Goal: Task Accomplishment & Management: Manage account settings

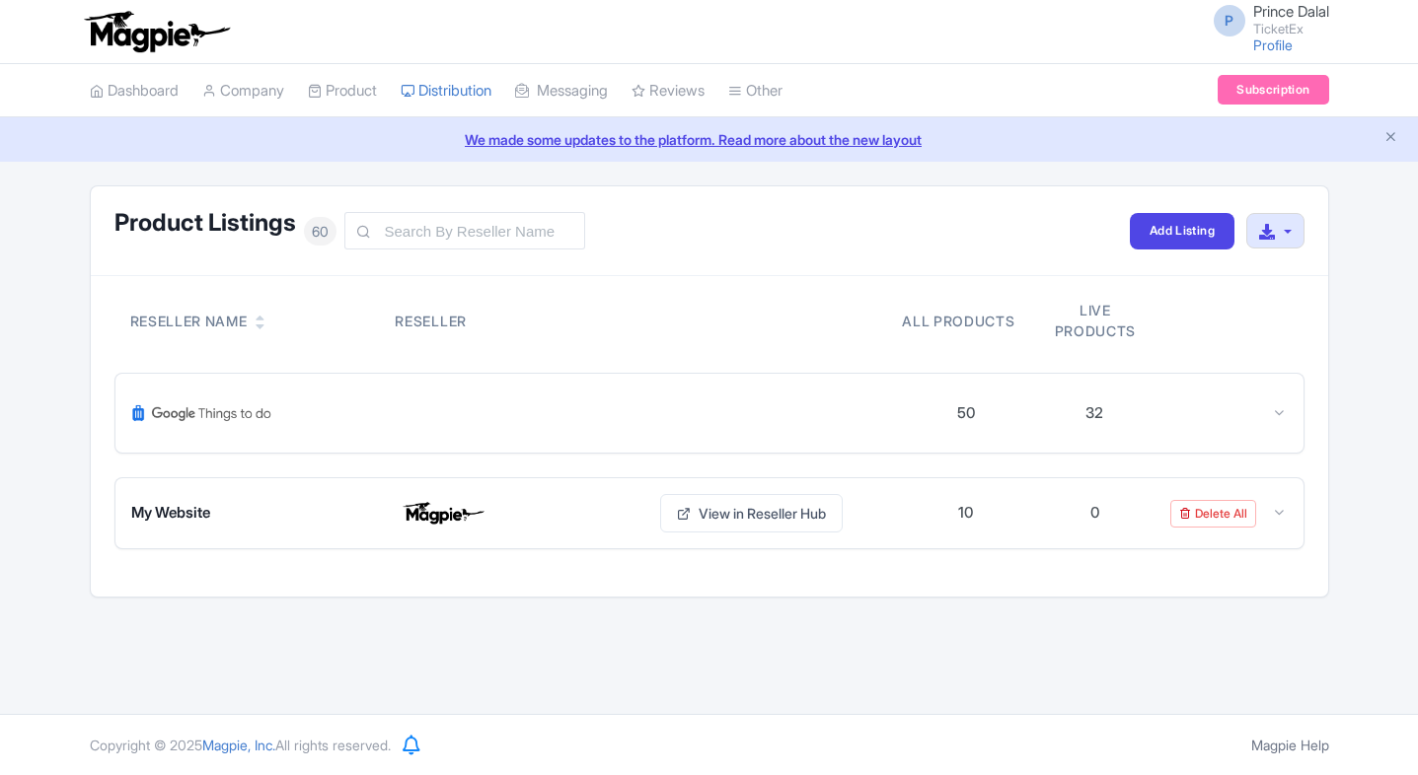
scroll to position [2678, 0]
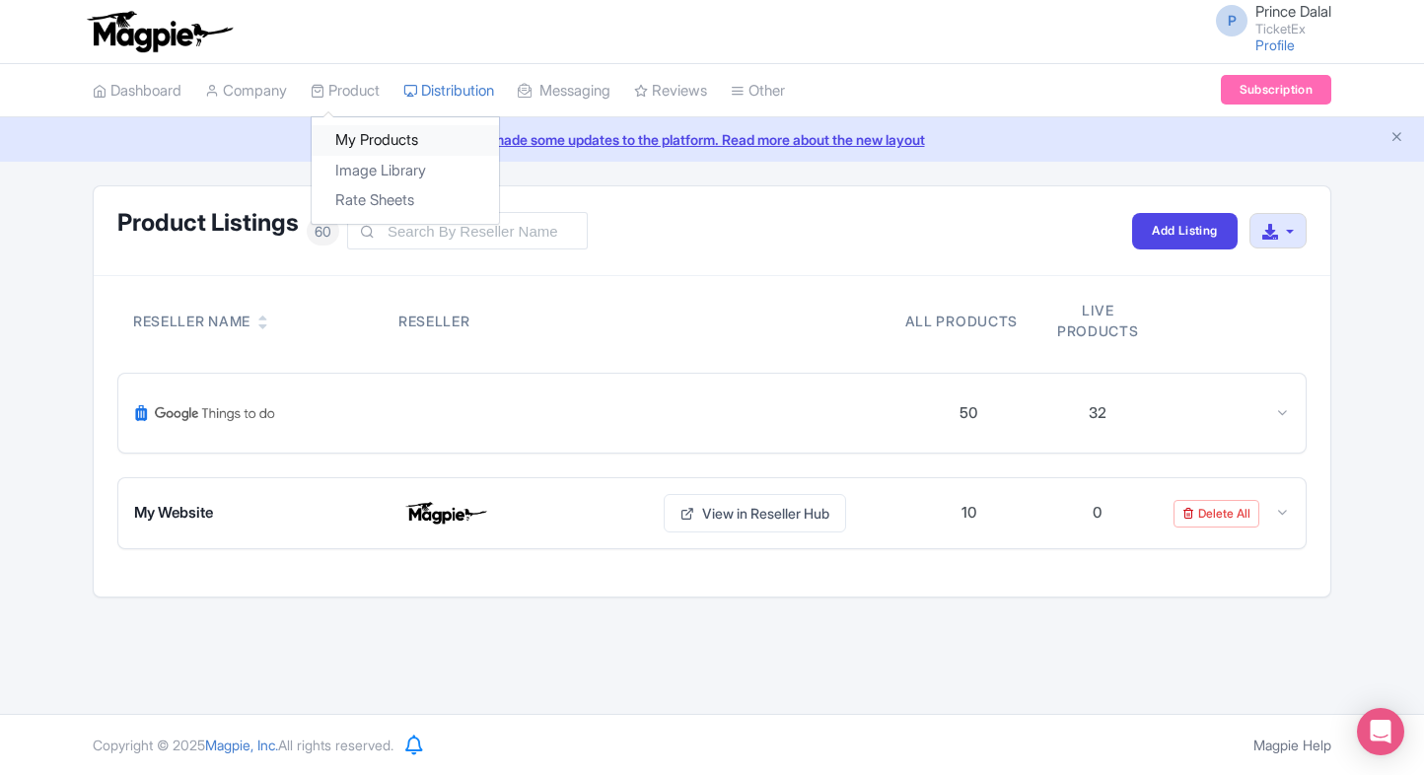
click at [363, 149] on link "My Products" at bounding box center [405, 140] width 187 height 31
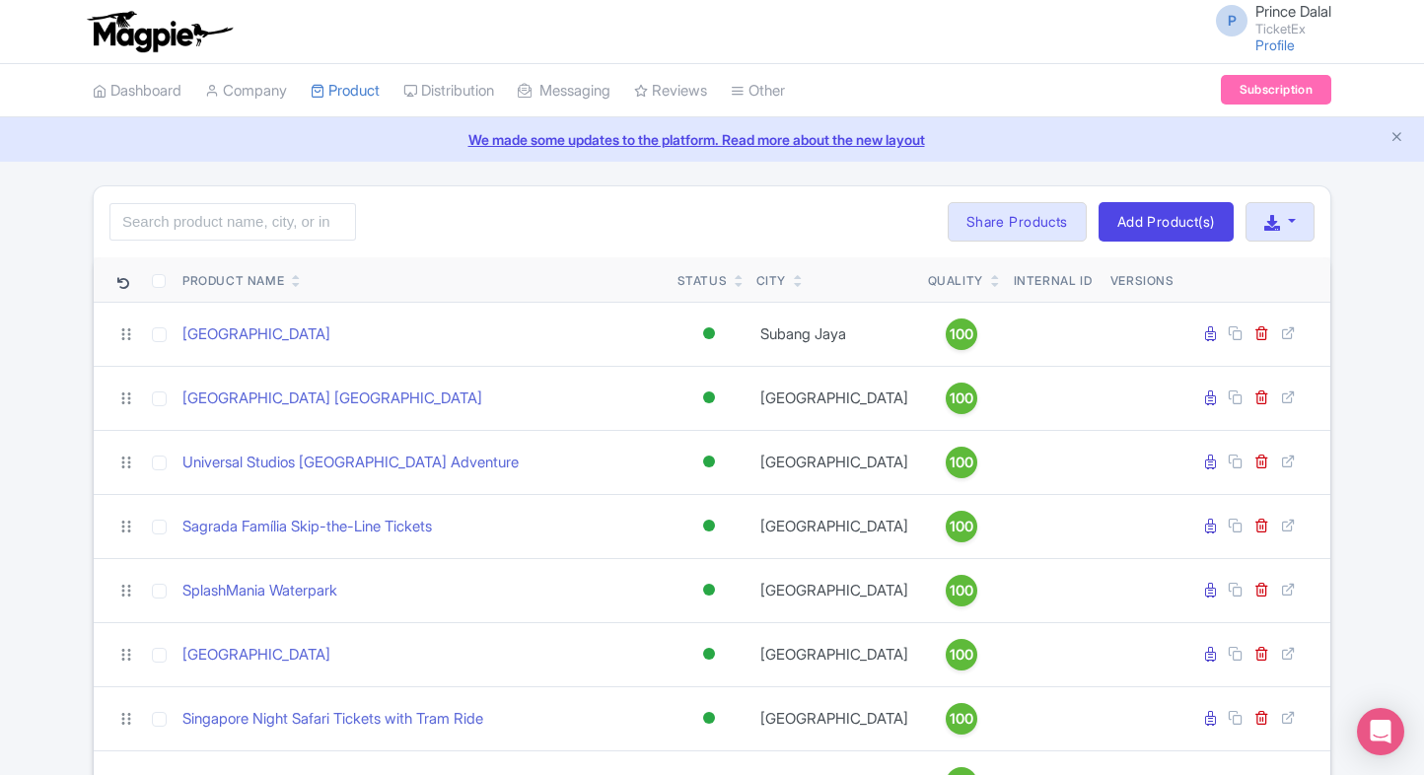
scroll to position [24, 0]
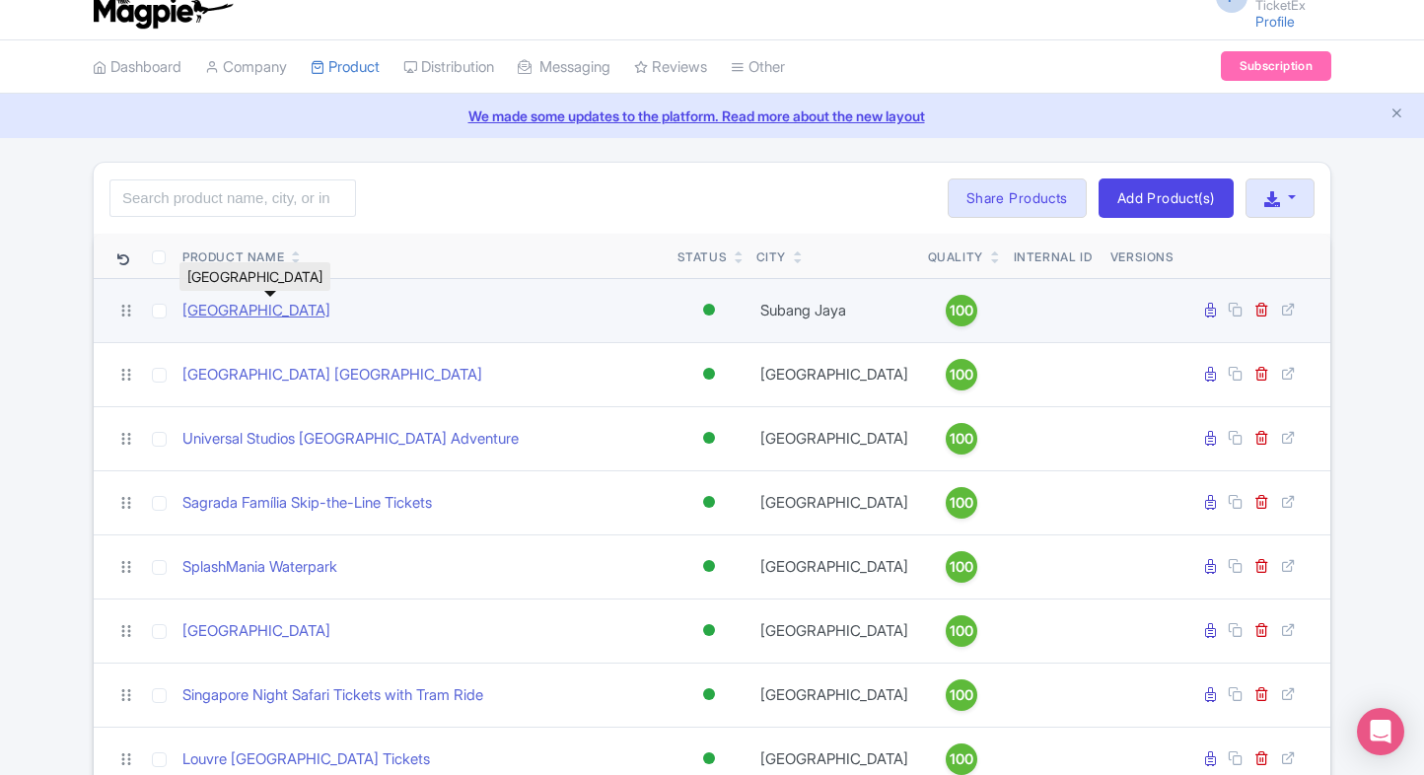
click at [313, 306] on link "Sunway Lagoon Malaysia" at bounding box center [256, 311] width 148 height 23
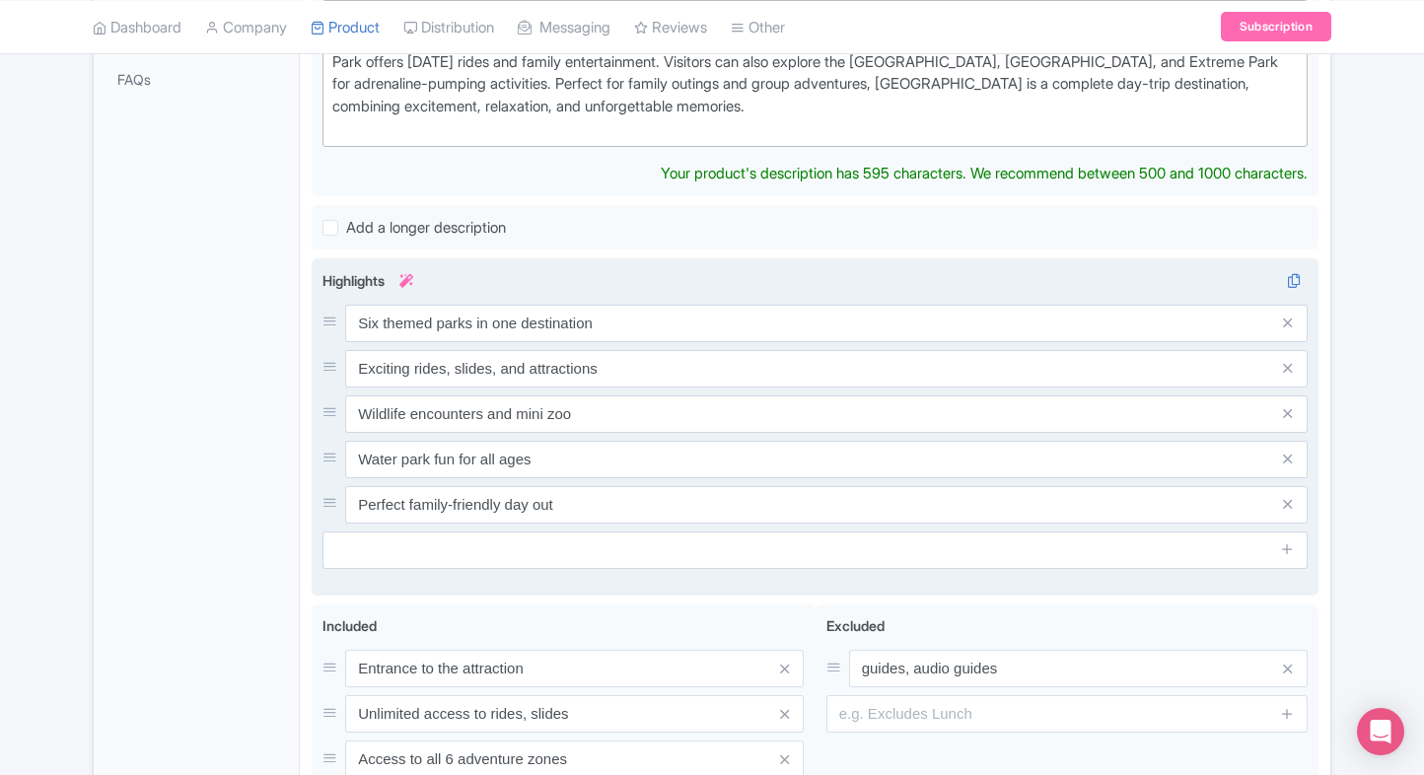
scroll to position [649, 0]
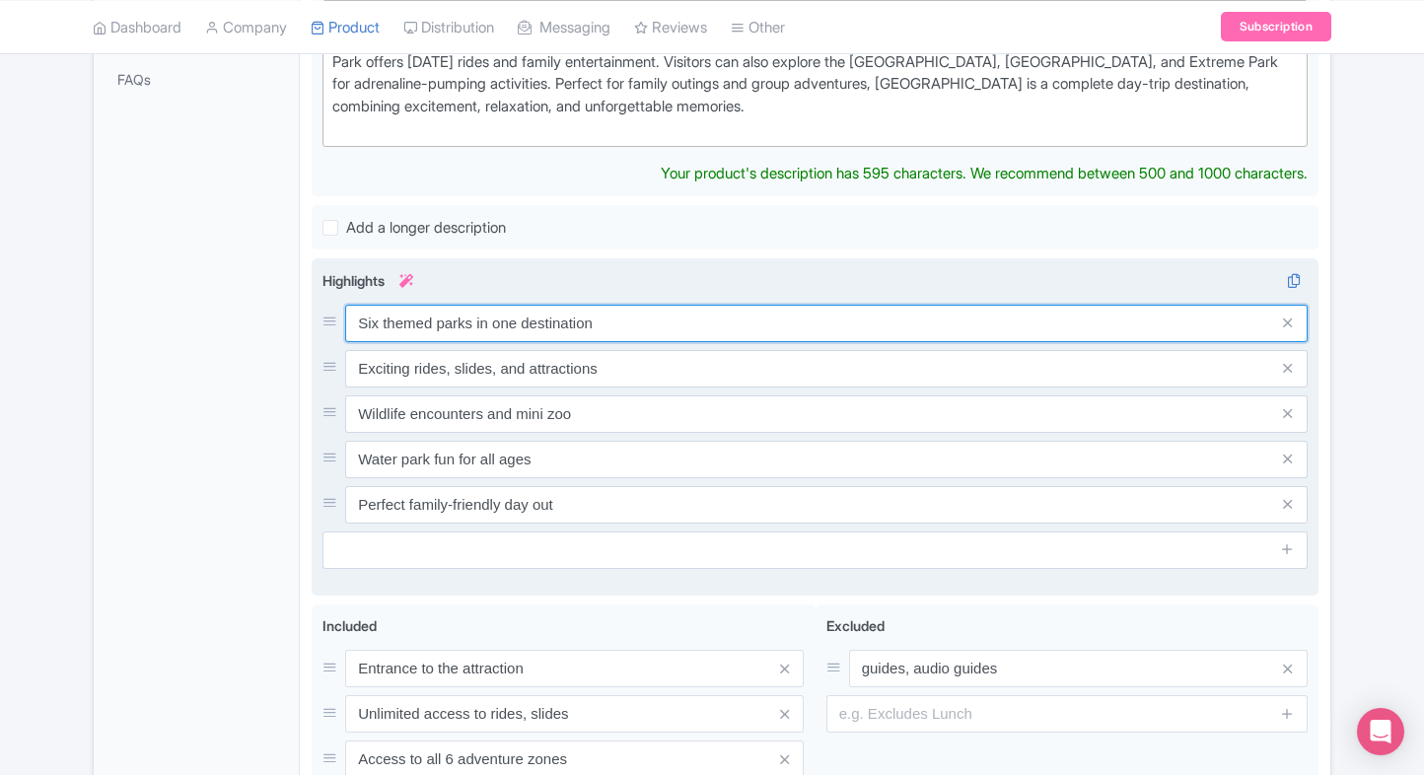
click at [512, 328] on div "Six themed parks in one destination Exciting rides, slides, and attractions Wil…" at bounding box center [815, 414] width 985 height 219
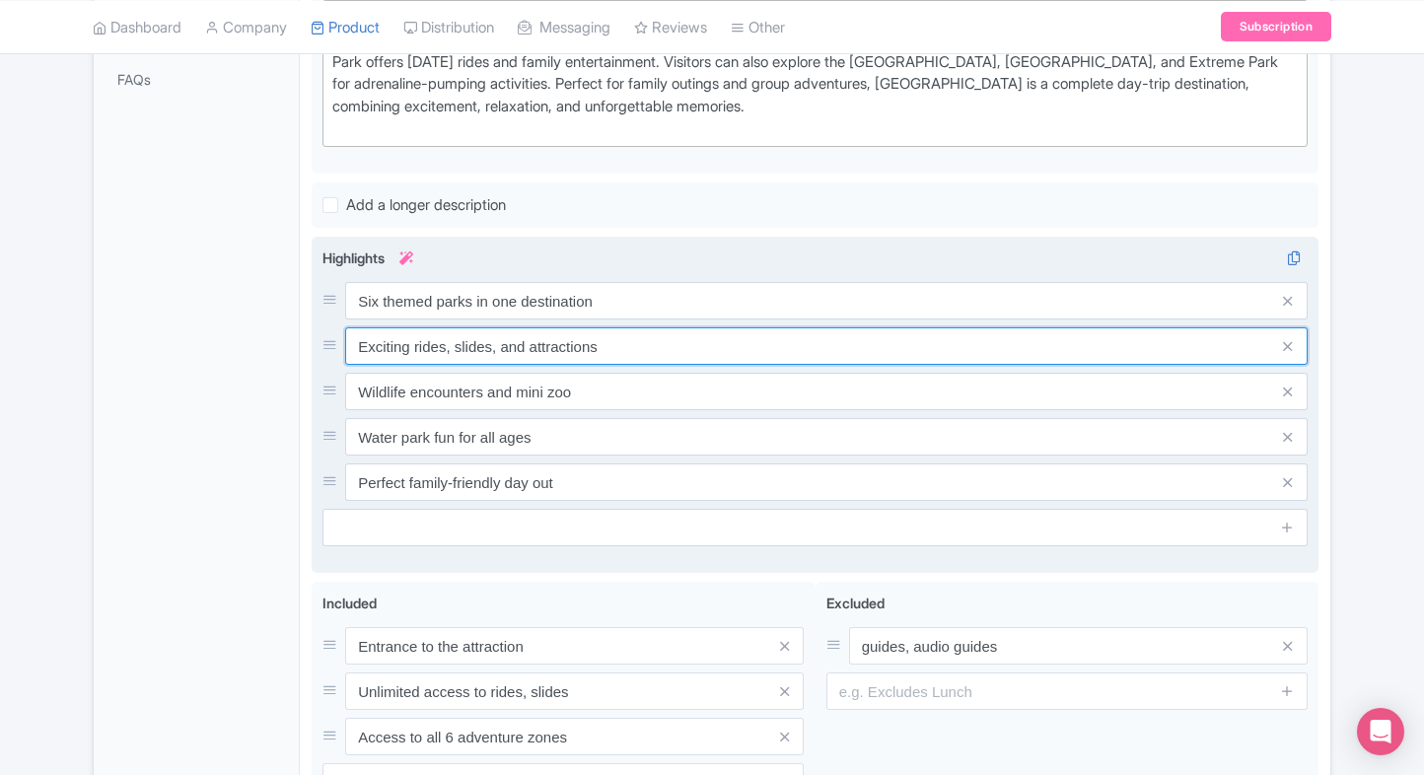
click at [512, 328] on input "Exciting rides, slides, and attractions" at bounding box center [826, 346] width 963 height 37
click at [618, 346] on input "Exciting rides, slides, and attractions" at bounding box center [826, 346] width 963 height 37
drag, startPoint x: 618, startPoint y: 346, endPoint x: 384, endPoint y: 351, distance: 233.8
click at [384, 351] on input "Exciting rides, slides, and attractions" at bounding box center [826, 346] width 963 height 37
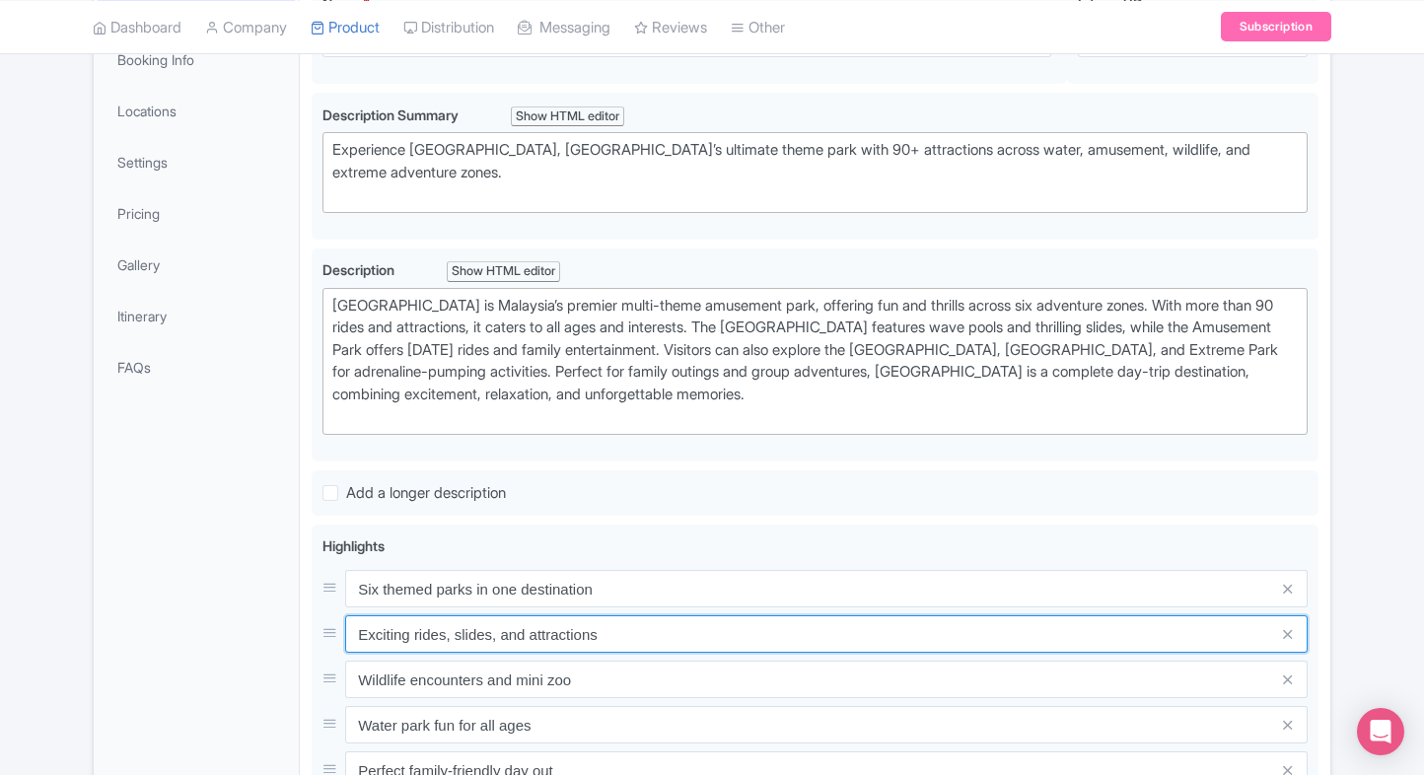
scroll to position [122, 0]
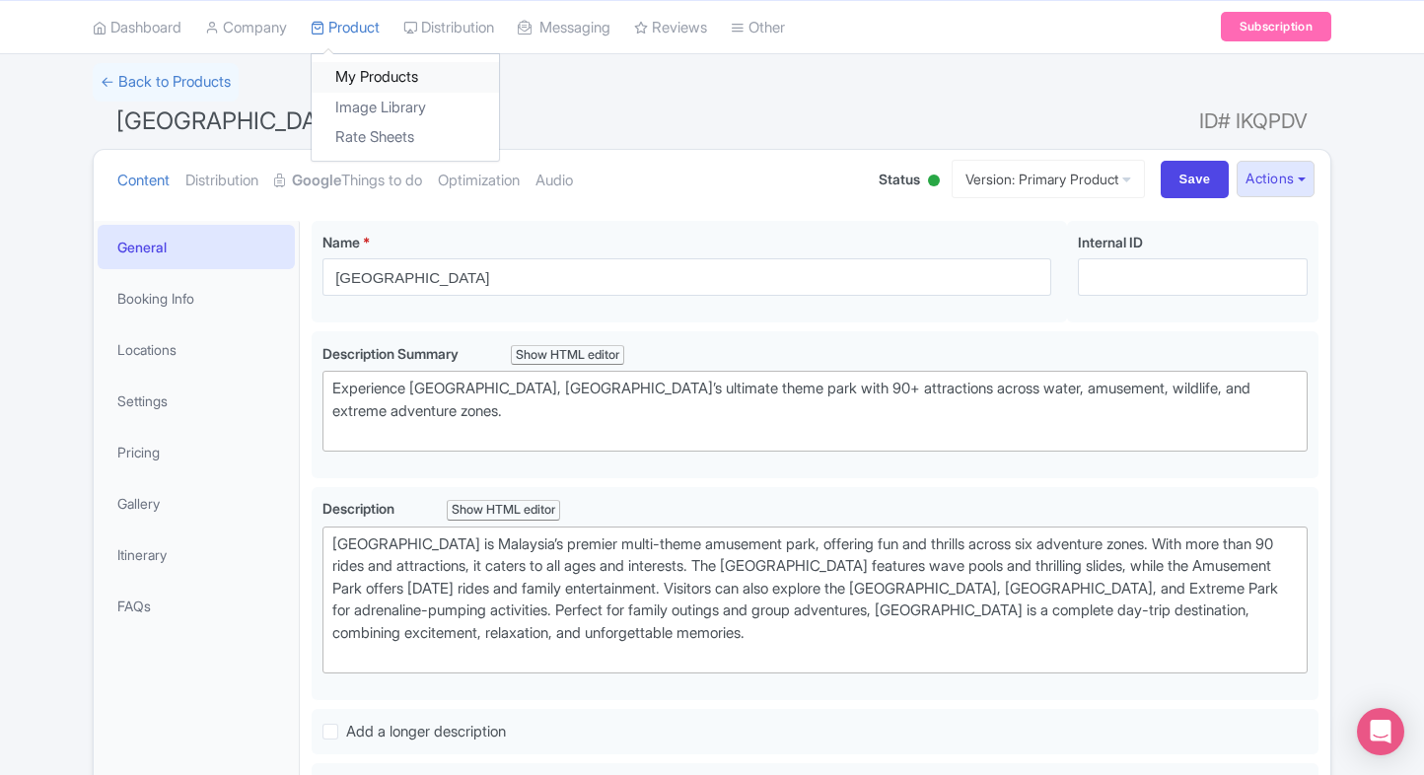
click at [350, 80] on link "My Products" at bounding box center [405, 77] width 187 height 31
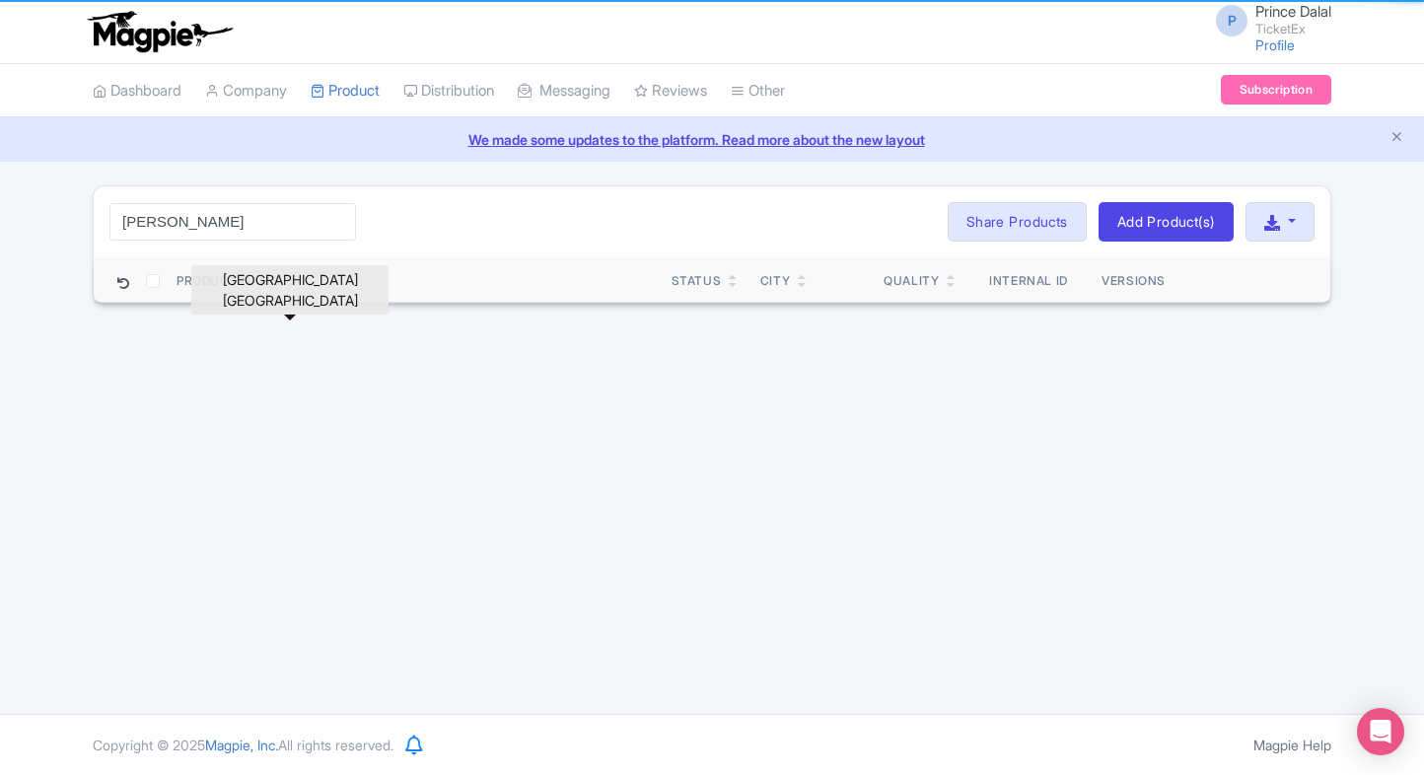
click at [246, 337] on div "P Prince Dalal TicketEx Profile Users Settings Sign out Dashboard Company Produ…" at bounding box center [712, 357] width 1424 height 714
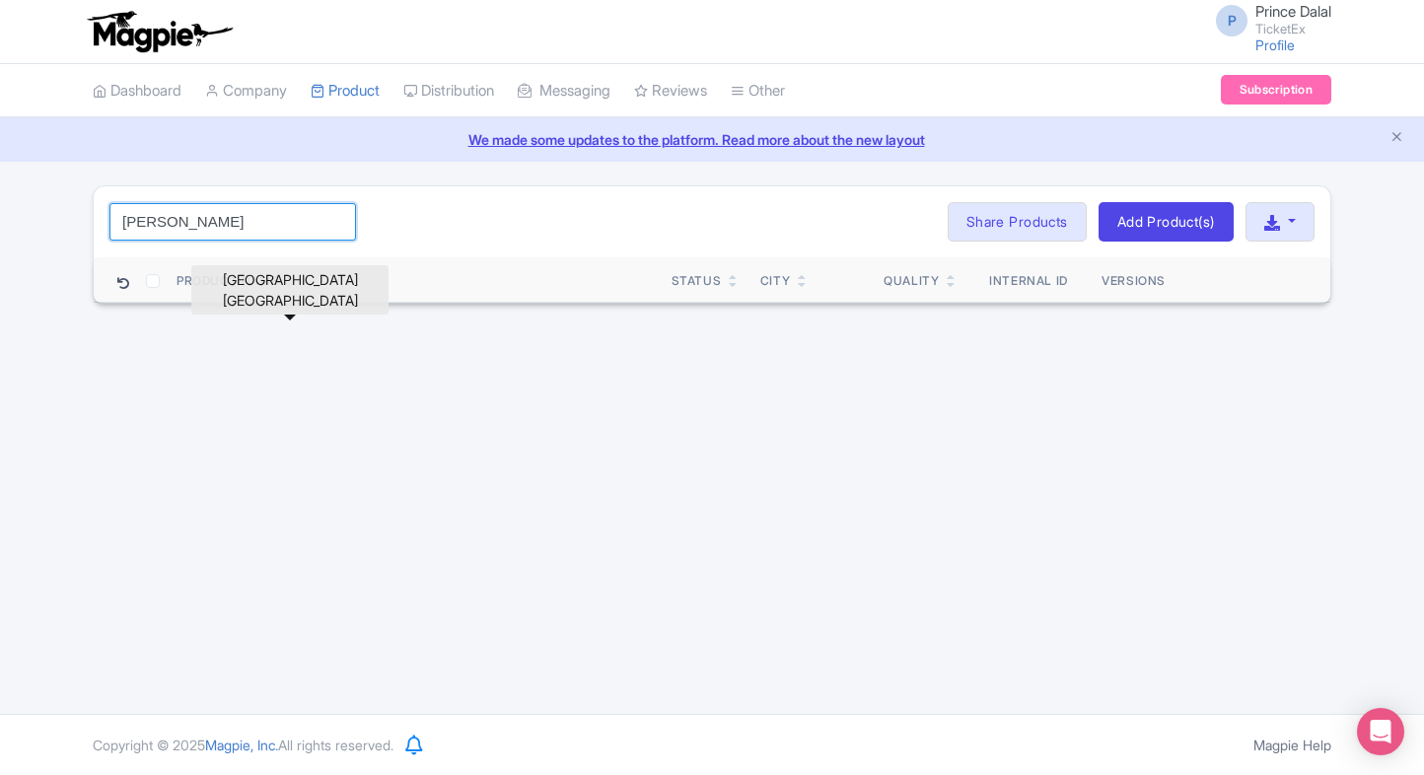
click at [245, 231] on input "vang" at bounding box center [232, 221] width 247 height 37
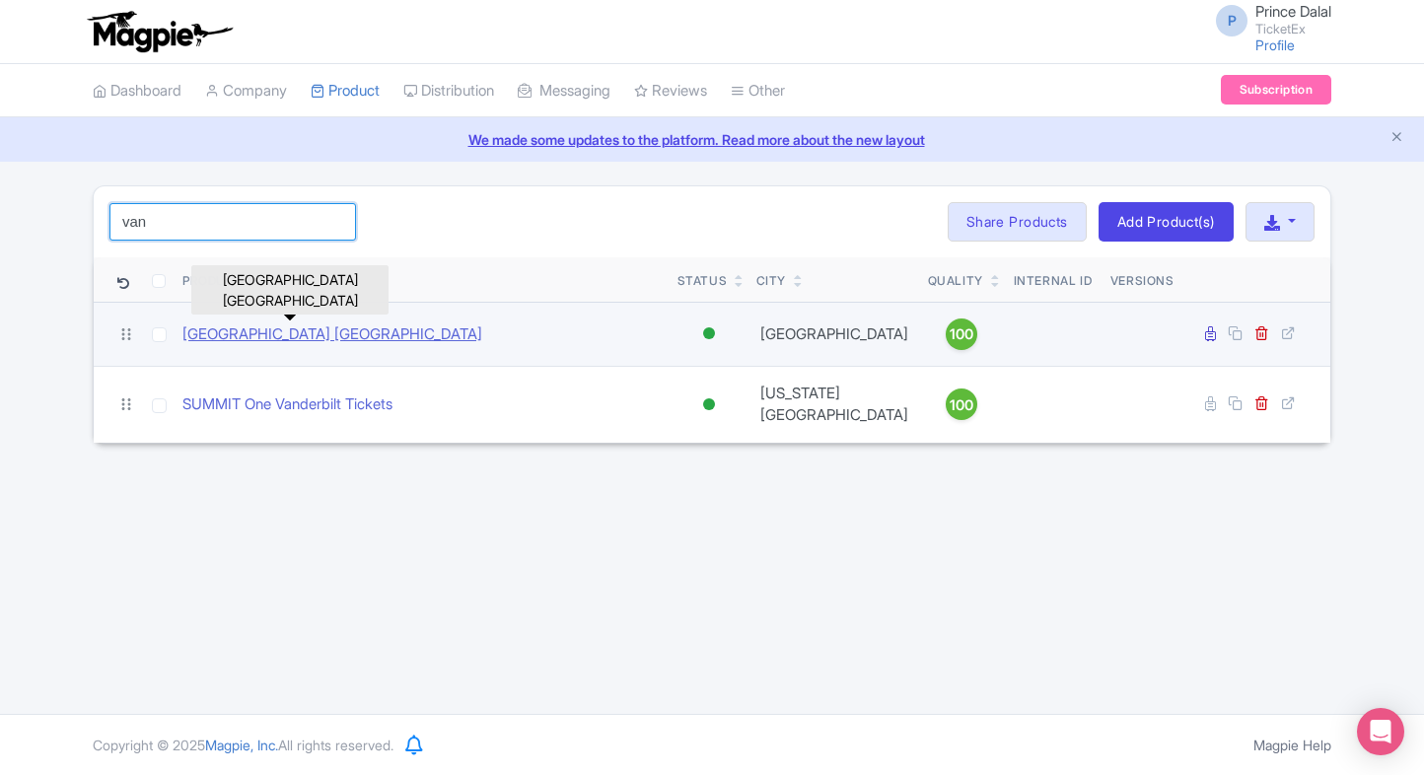
type input "van"
click at [262, 341] on link "[GEOGRAPHIC_DATA] [GEOGRAPHIC_DATA]" at bounding box center [332, 335] width 300 height 23
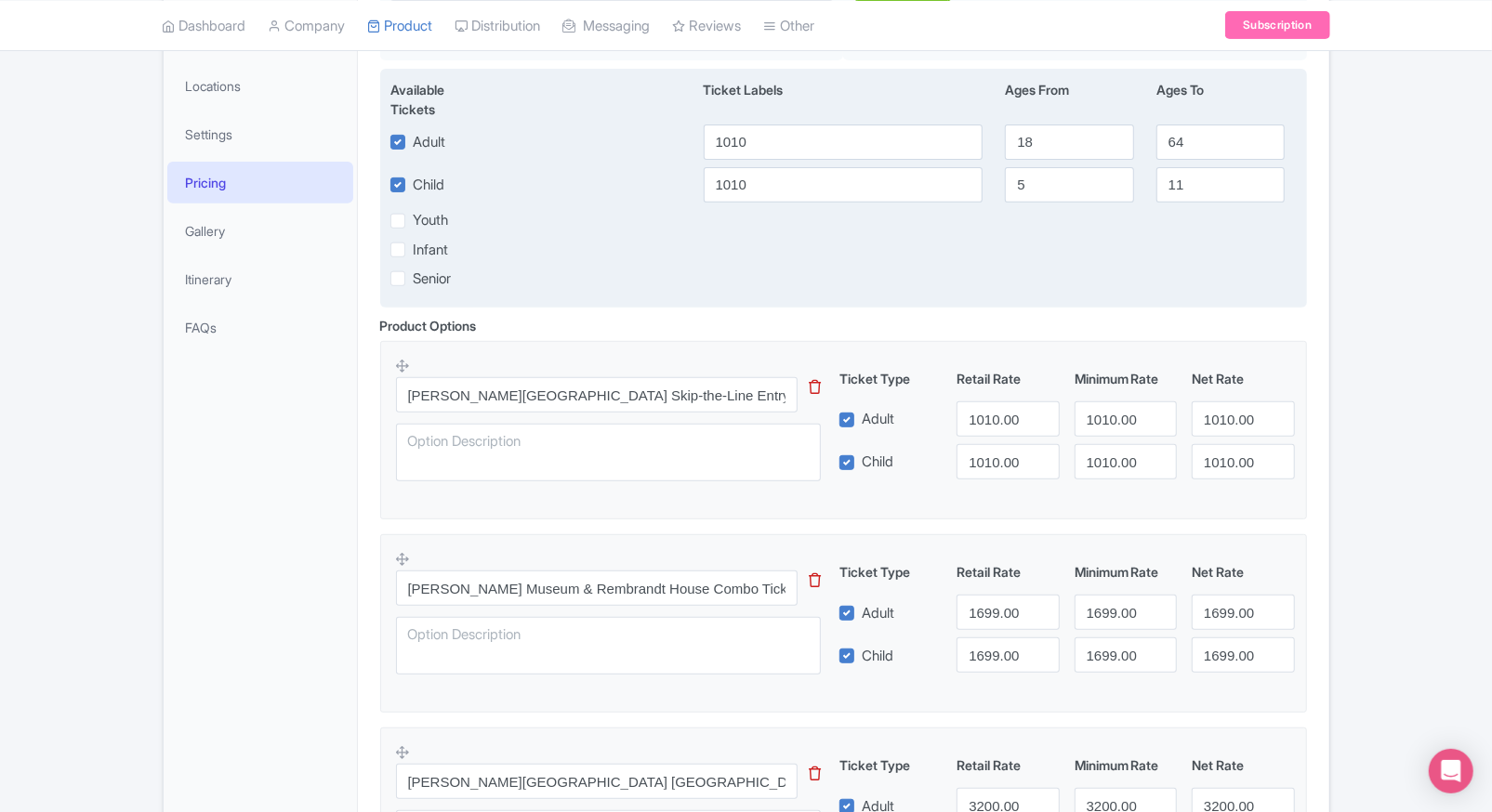
scroll to position [357, 0]
drag, startPoint x: 790, startPoint y: 130, endPoint x: 654, endPoint y: 146, distance: 136.9
click at [654, 146] on div "Adult 1010 18 64" at bounding box center [843, 143] width 928 height 35
type input "450"
click at [700, 172] on div "1010" at bounding box center [844, 187] width 303 height 35
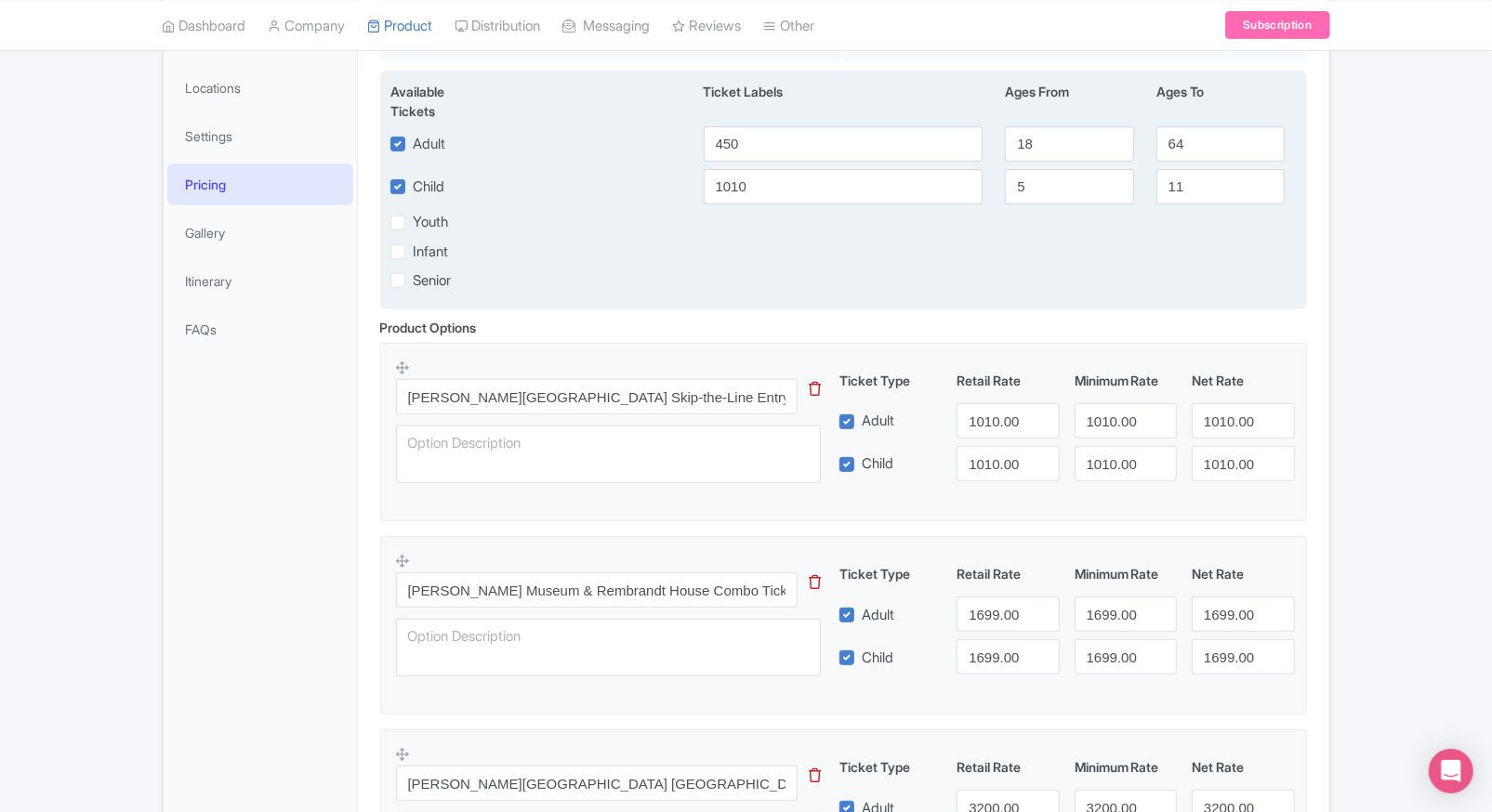
click at [700, 172] on div "1010" at bounding box center [844, 187] width 303 height 35
click at [717, 180] on input "1010" at bounding box center [844, 187] width 280 height 35
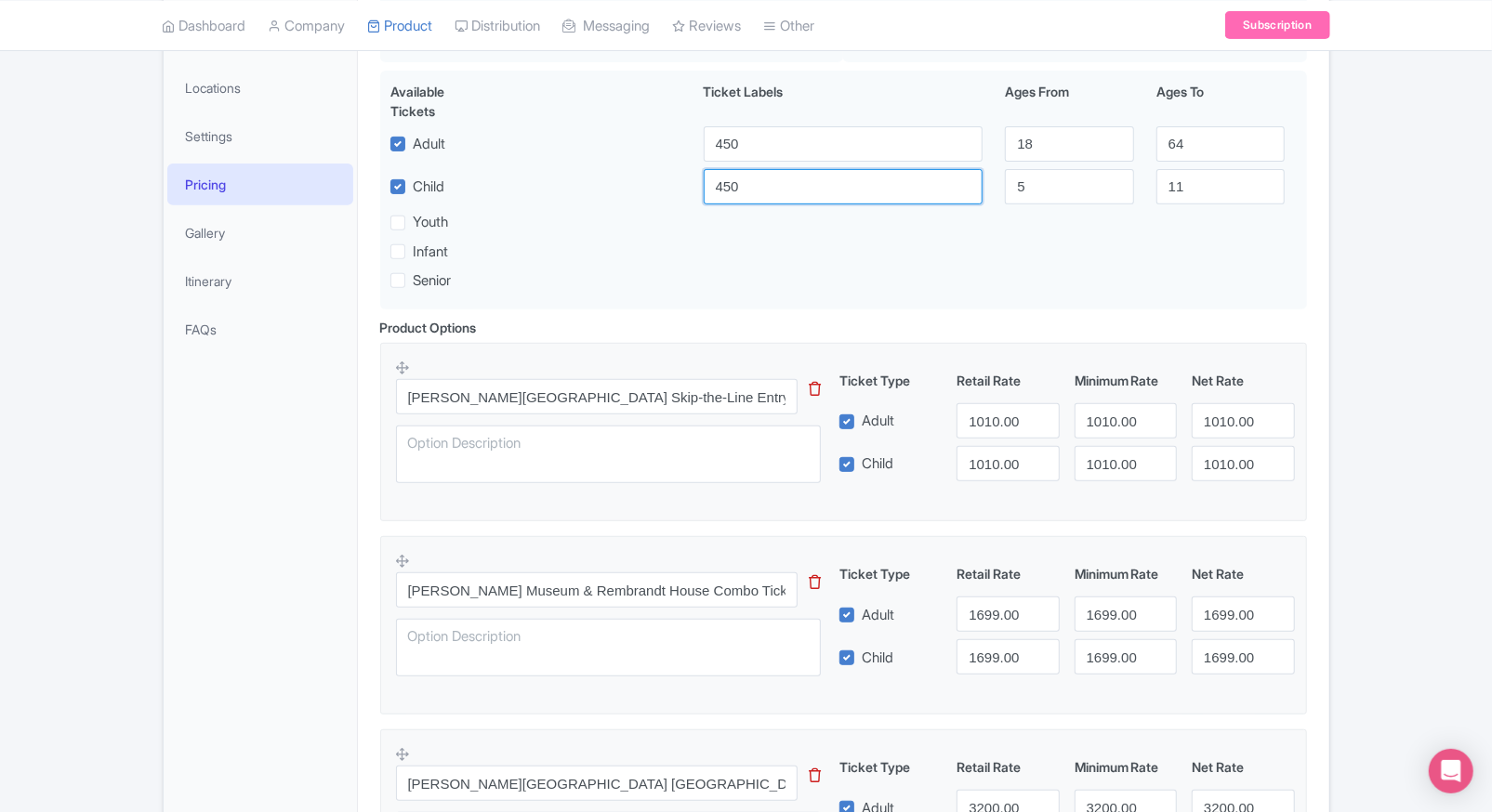
type input "450"
click at [986, 414] on input "1010.00" at bounding box center [1008, 420] width 103 height 35
type input "450"
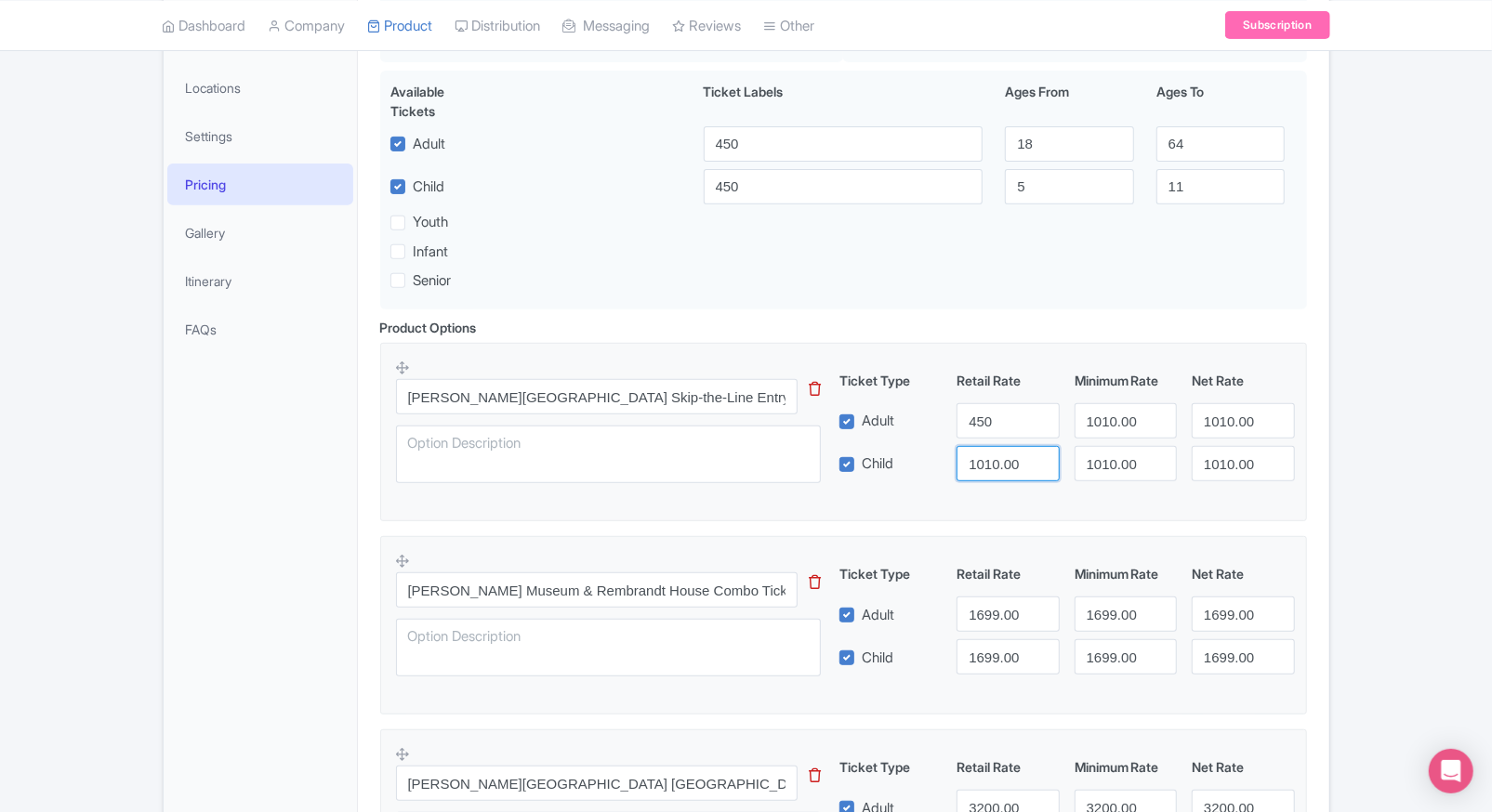
click at [989, 463] on input "1010.00" at bounding box center [1008, 463] width 103 height 35
paste input "45"
type input "450"
click at [1075, 431] on input "1010.00" at bounding box center [1125, 420] width 103 height 35
paste input "45"
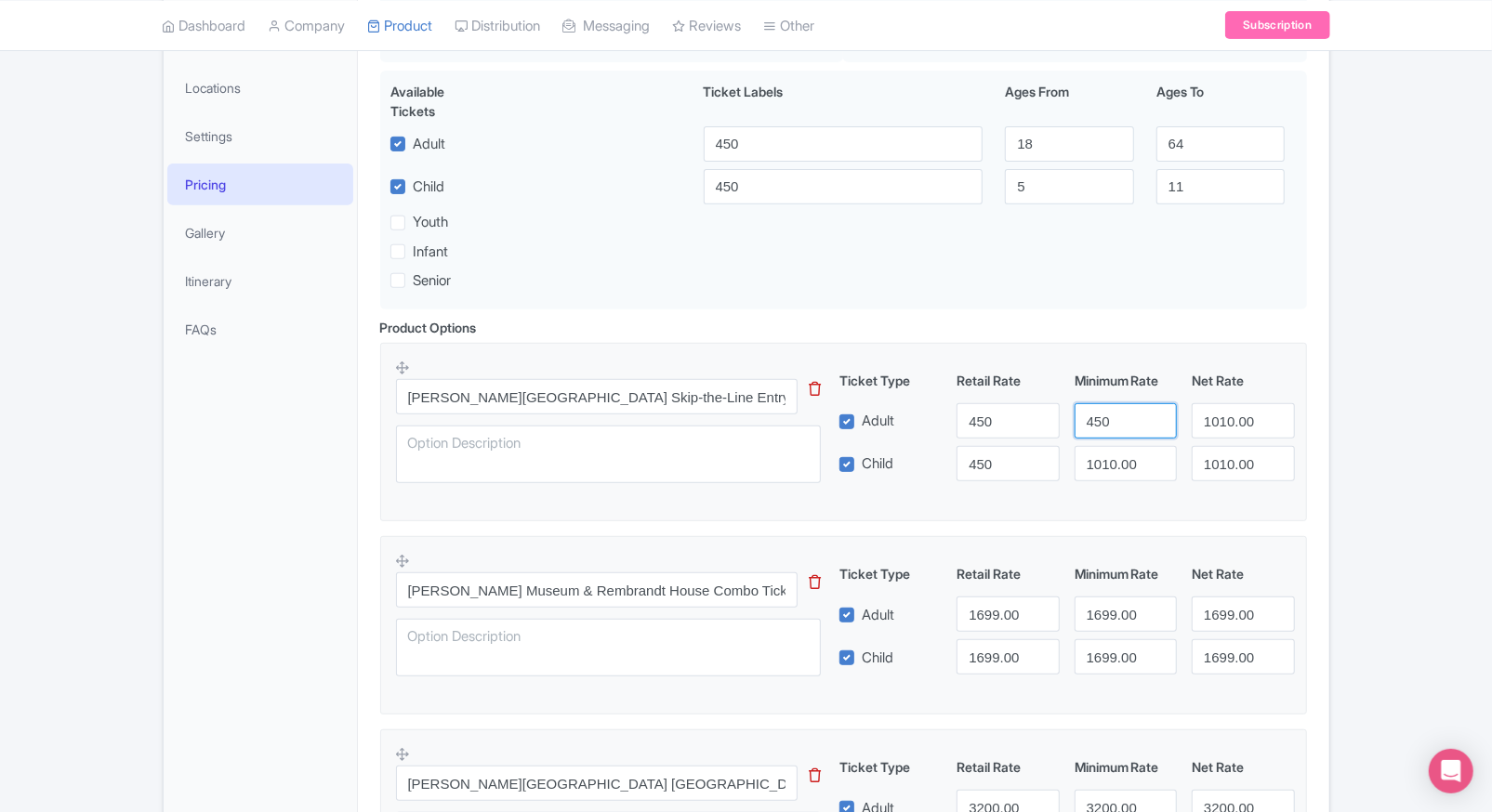
type input "450"
click at [1098, 462] on input "1010.00" at bounding box center [1125, 463] width 103 height 35
paste input "45"
type input "450"
click at [1220, 418] on input "1010.00" at bounding box center [1243, 420] width 103 height 35
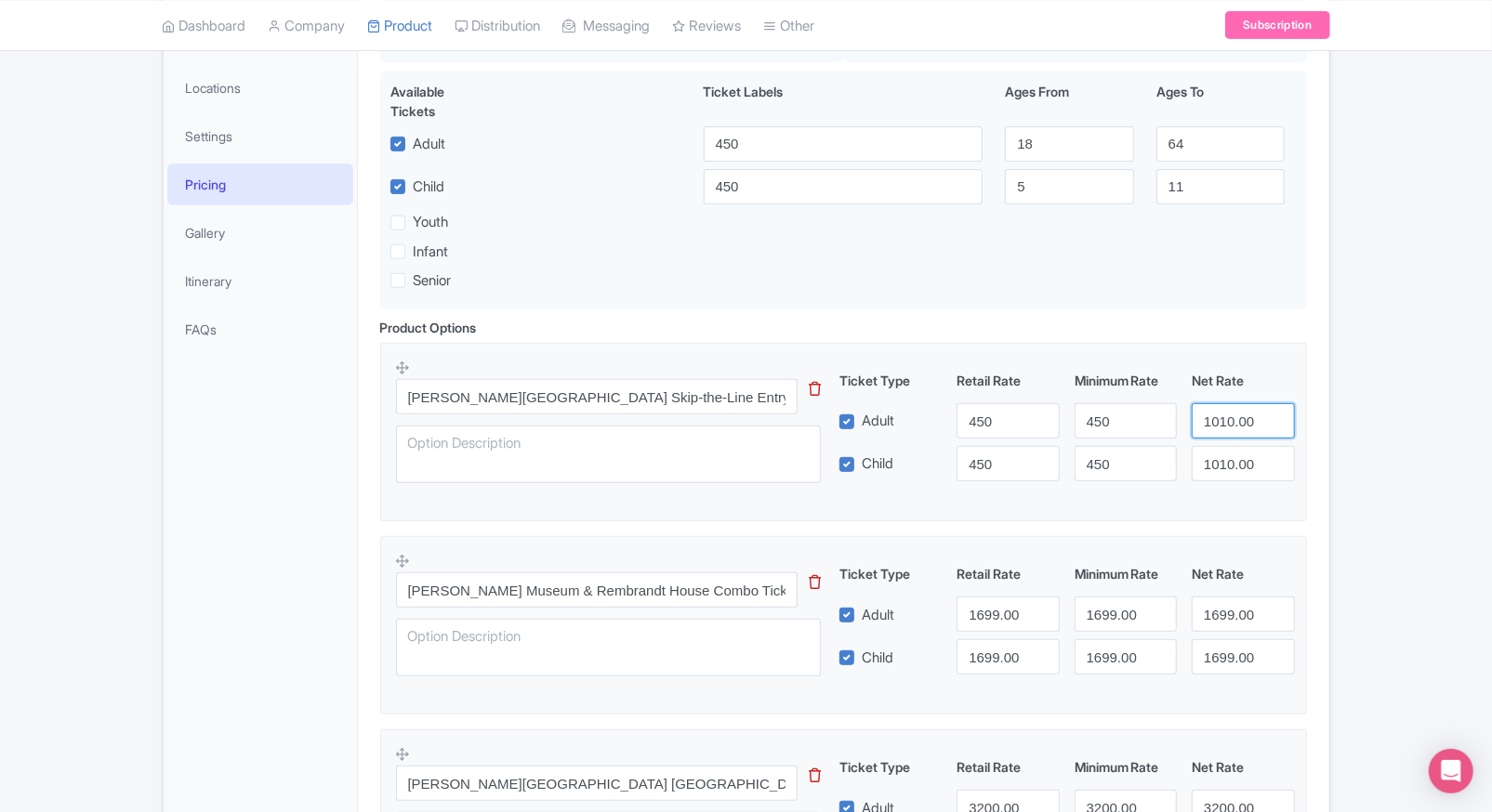
paste input "450"
paste input "45"
type input "450"
click at [1222, 470] on input "1010.00" at bounding box center [1243, 463] width 103 height 35
paste input "45"
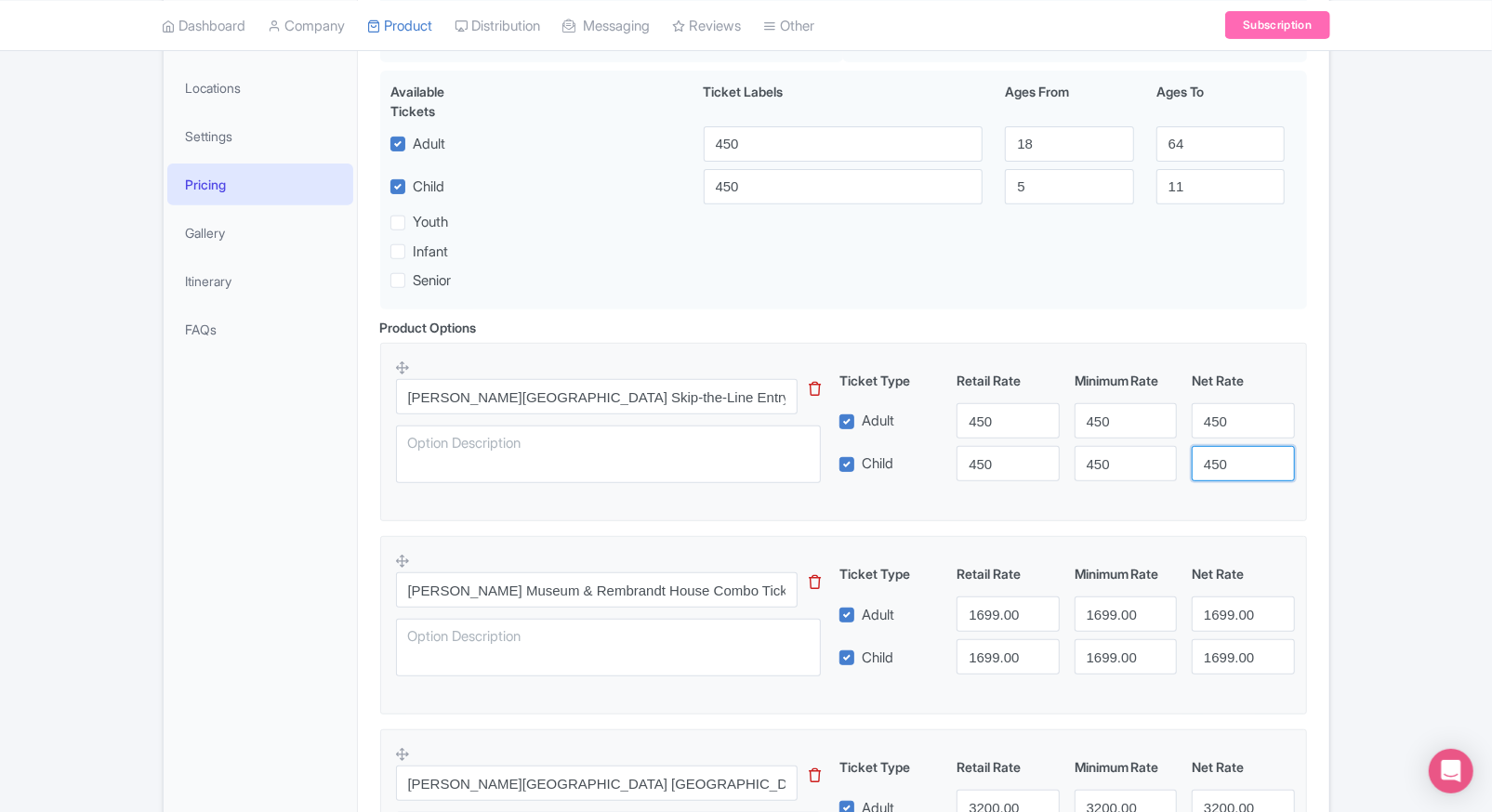
type input "450"
click at [1341, 428] on div "← Back to Products Van Gogh Museum Amsterdam ID# NCWFPA Content Distribution Go…" at bounding box center [746, 523] width 1492 height 1410
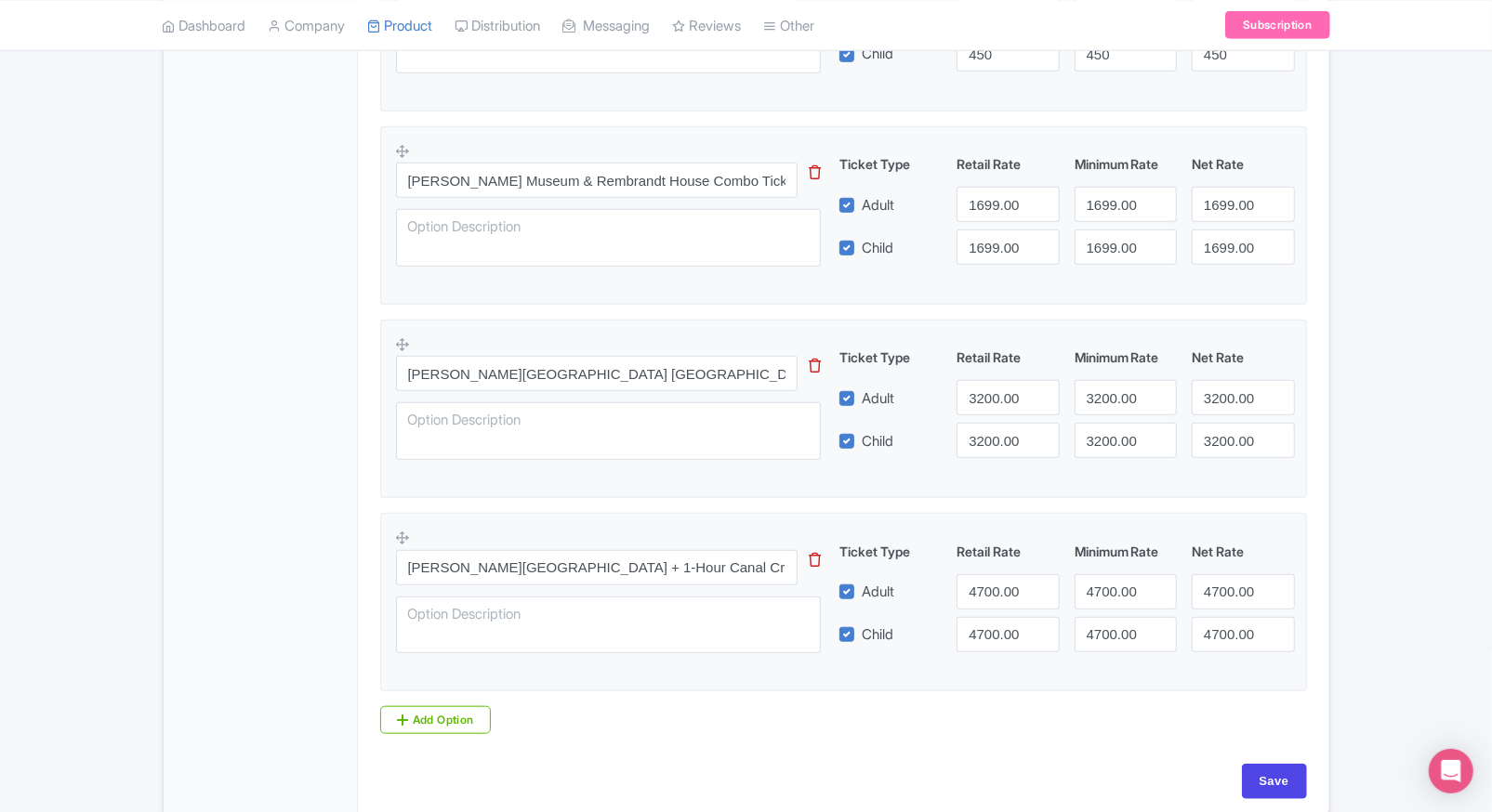
scroll to position [853, 0]
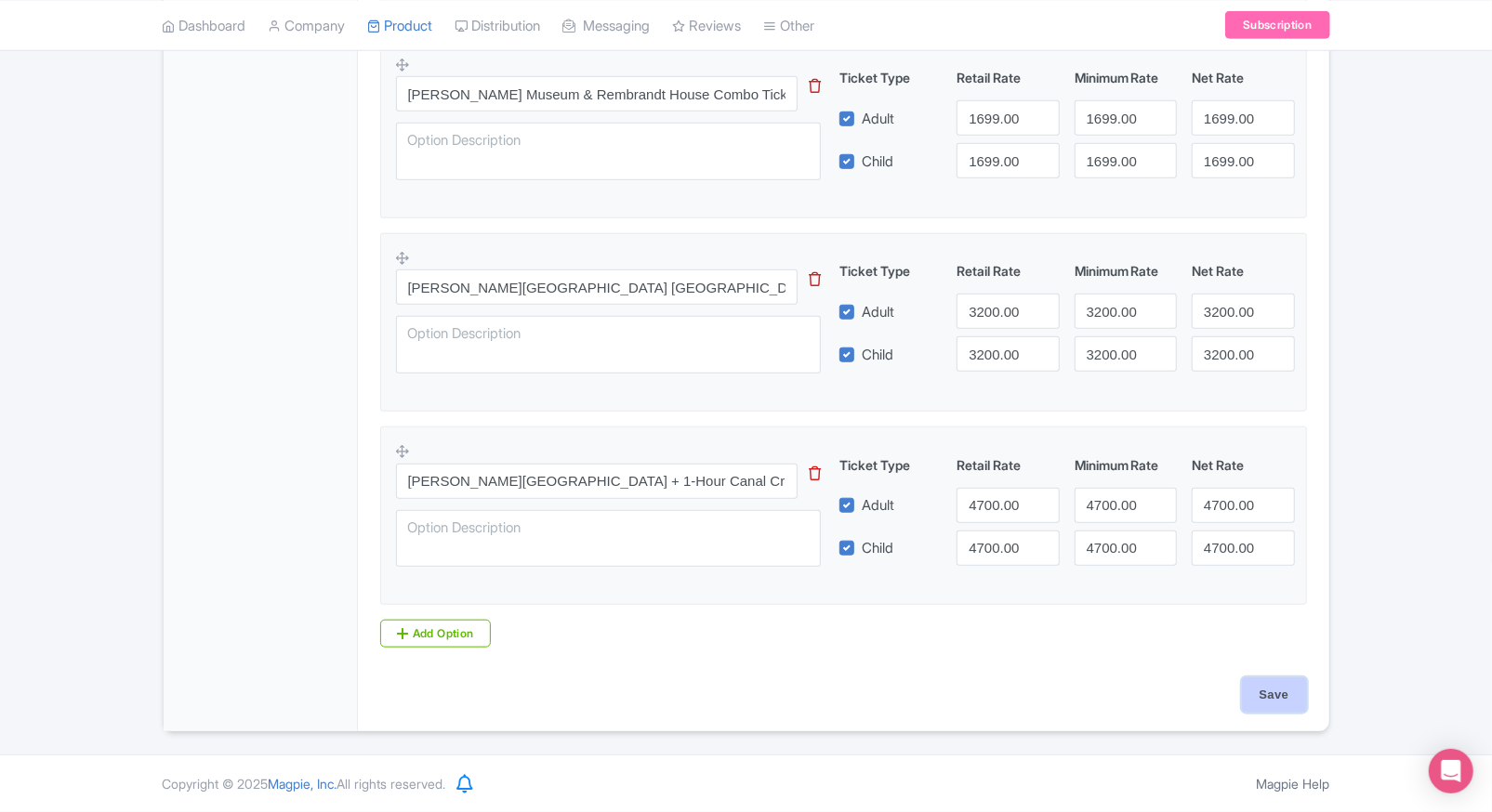
click at [1302, 682] on input "Save" at bounding box center [1274, 694] width 65 height 35
type input "Saving..."
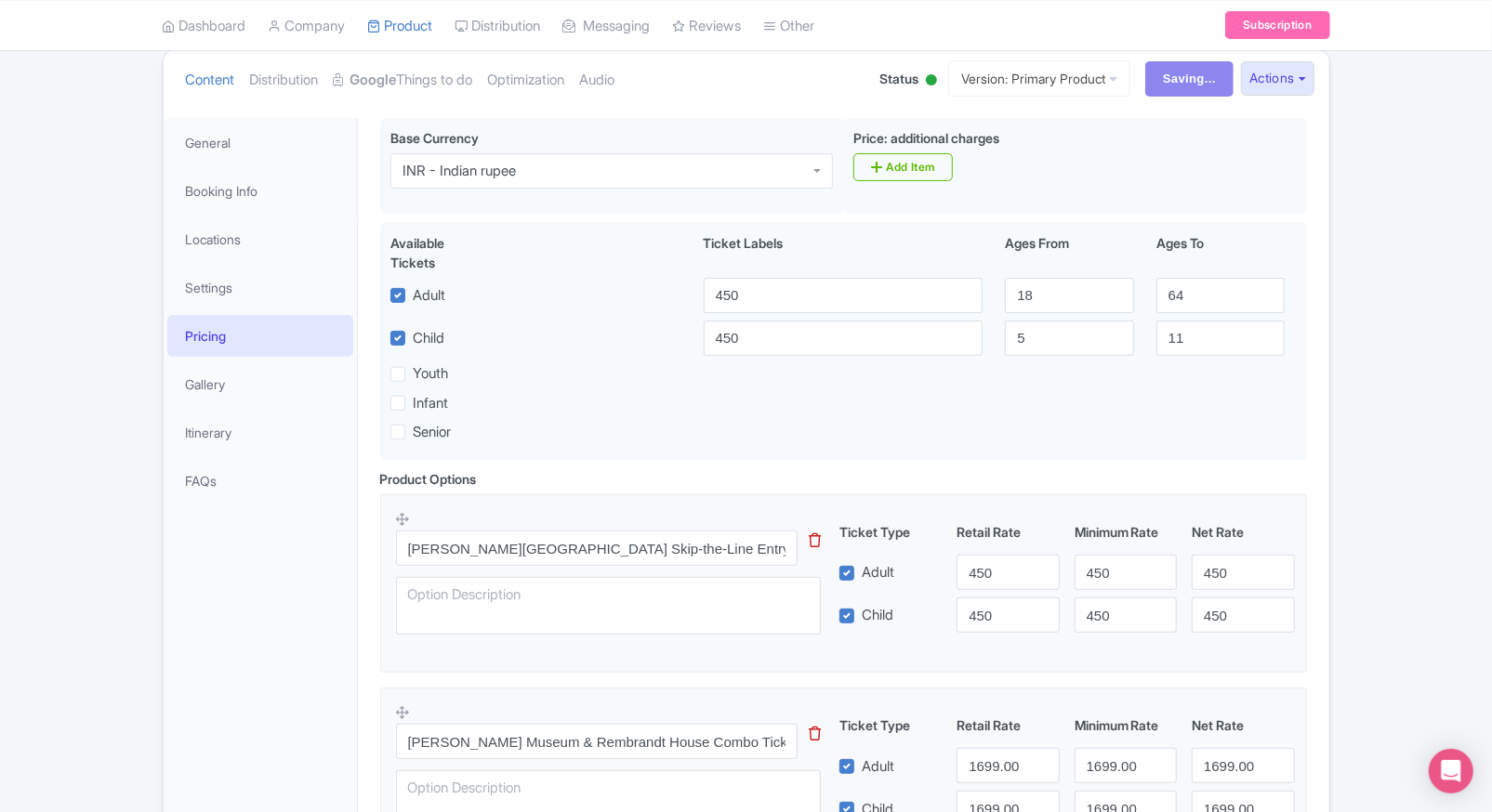
scroll to position [204, 0]
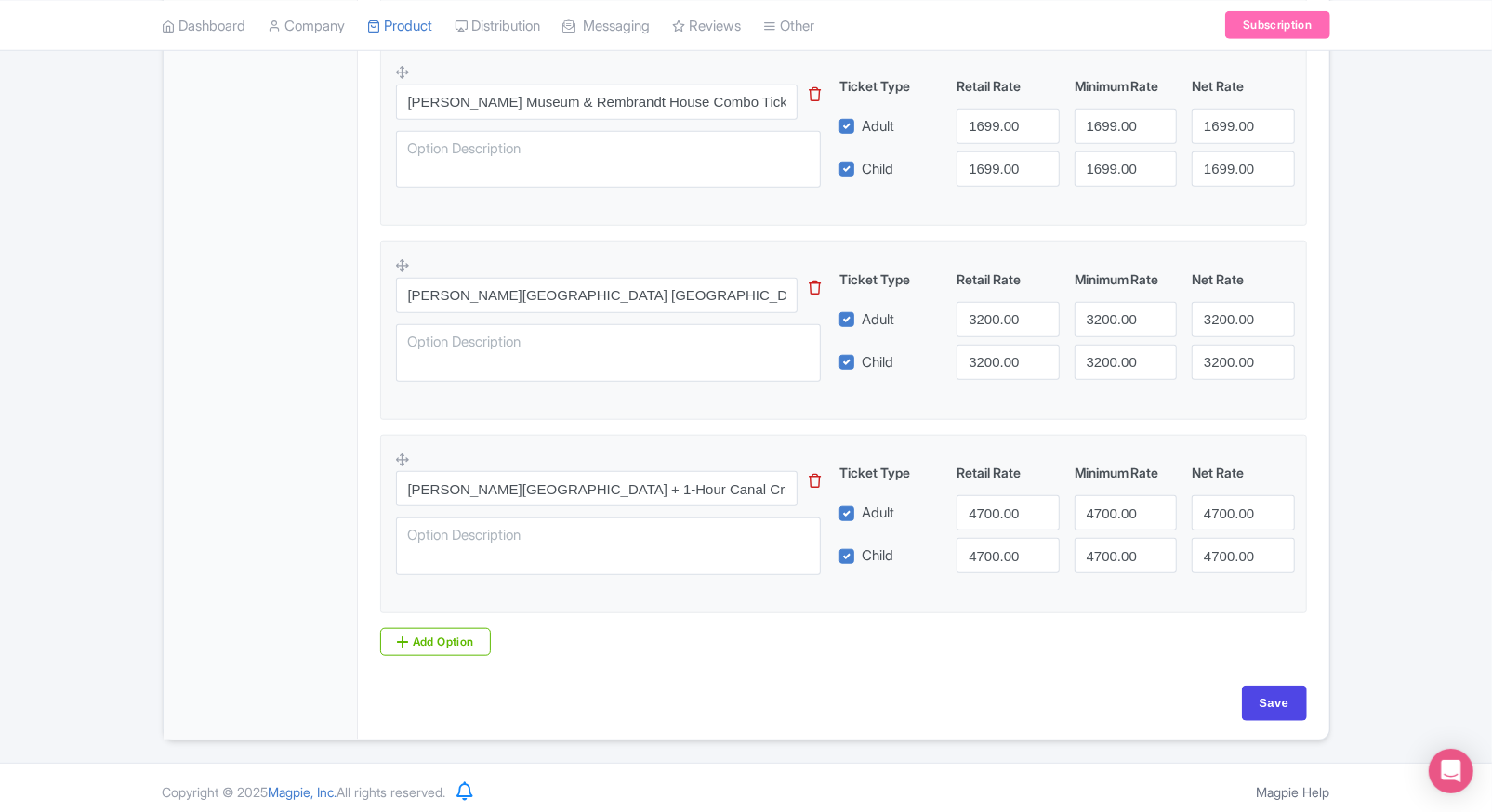
scroll to position [854, 0]
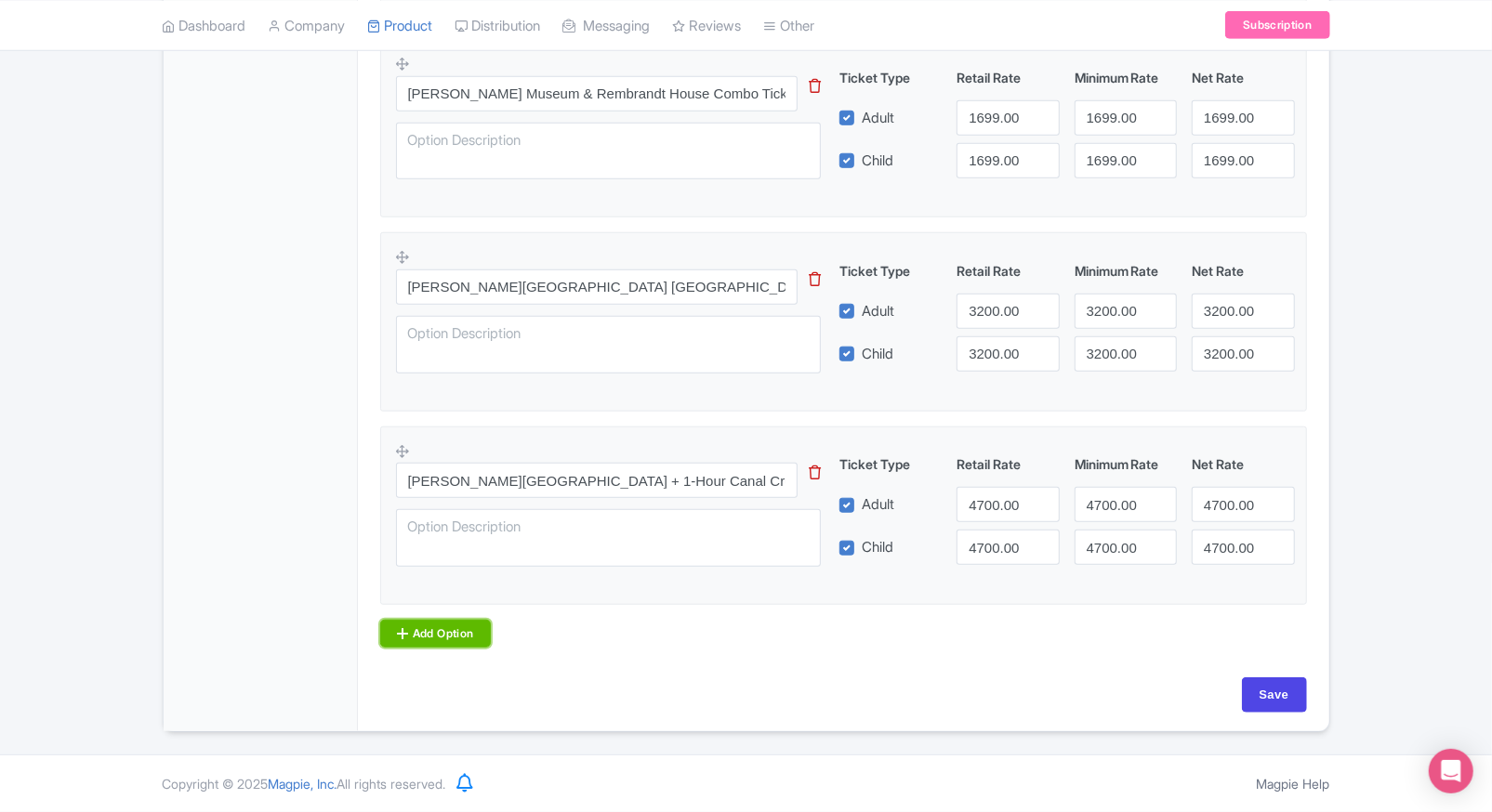
click at [434, 623] on link "Add Option" at bounding box center [435, 634] width 111 height 28
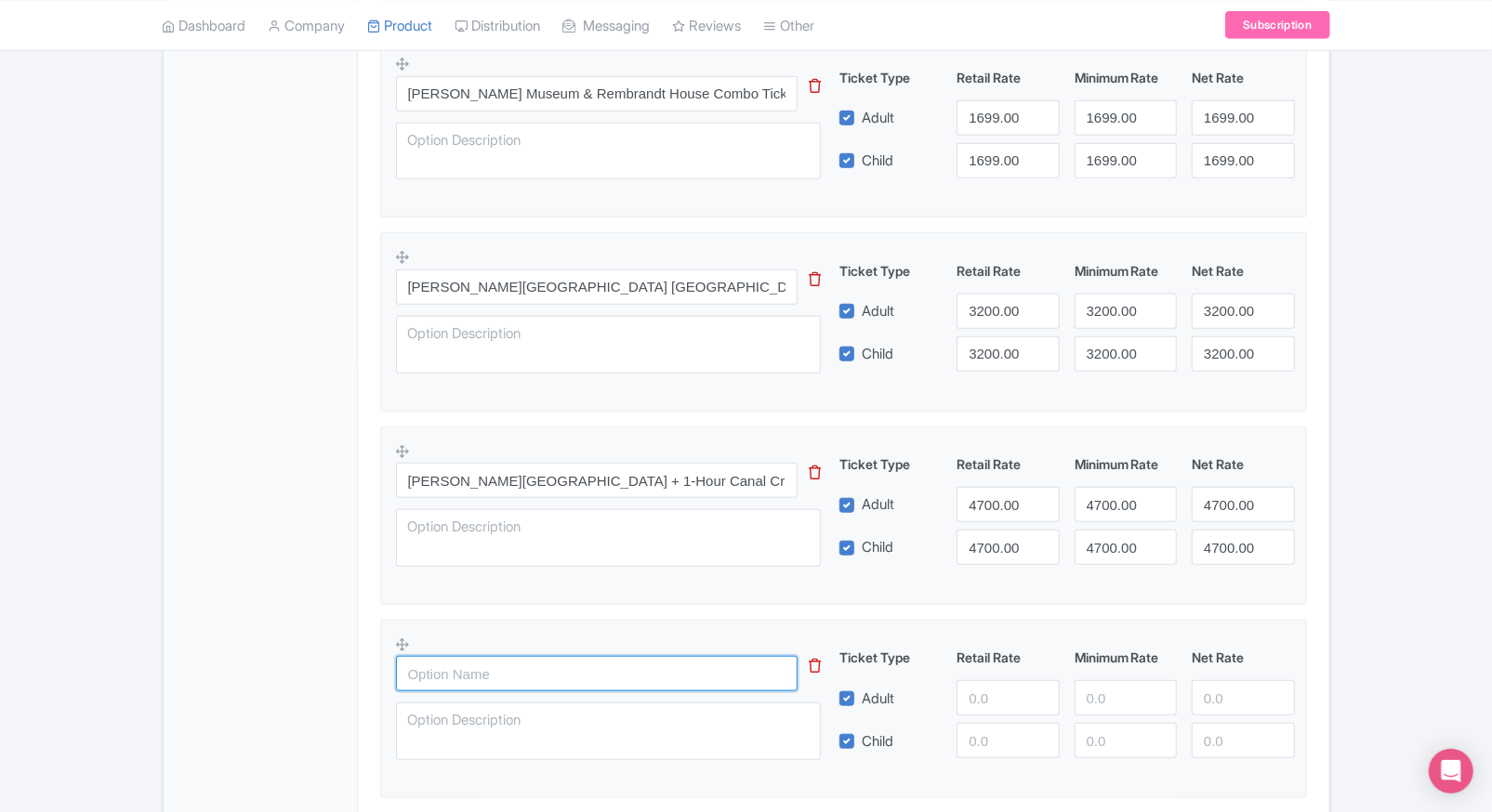
click at [501, 658] on input "text" at bounding box center [597, 673] width 402 height 35
paste input "[PERSON_NAME] Museum Ticket (Fixed Timeslot)+Royal [PERSON_NAME] Diamonds 45-mi…"
type input "Van Gogh Museum Ticket (Fixed Timeslot)+Royal Coster Diamonds 45-min Experience"
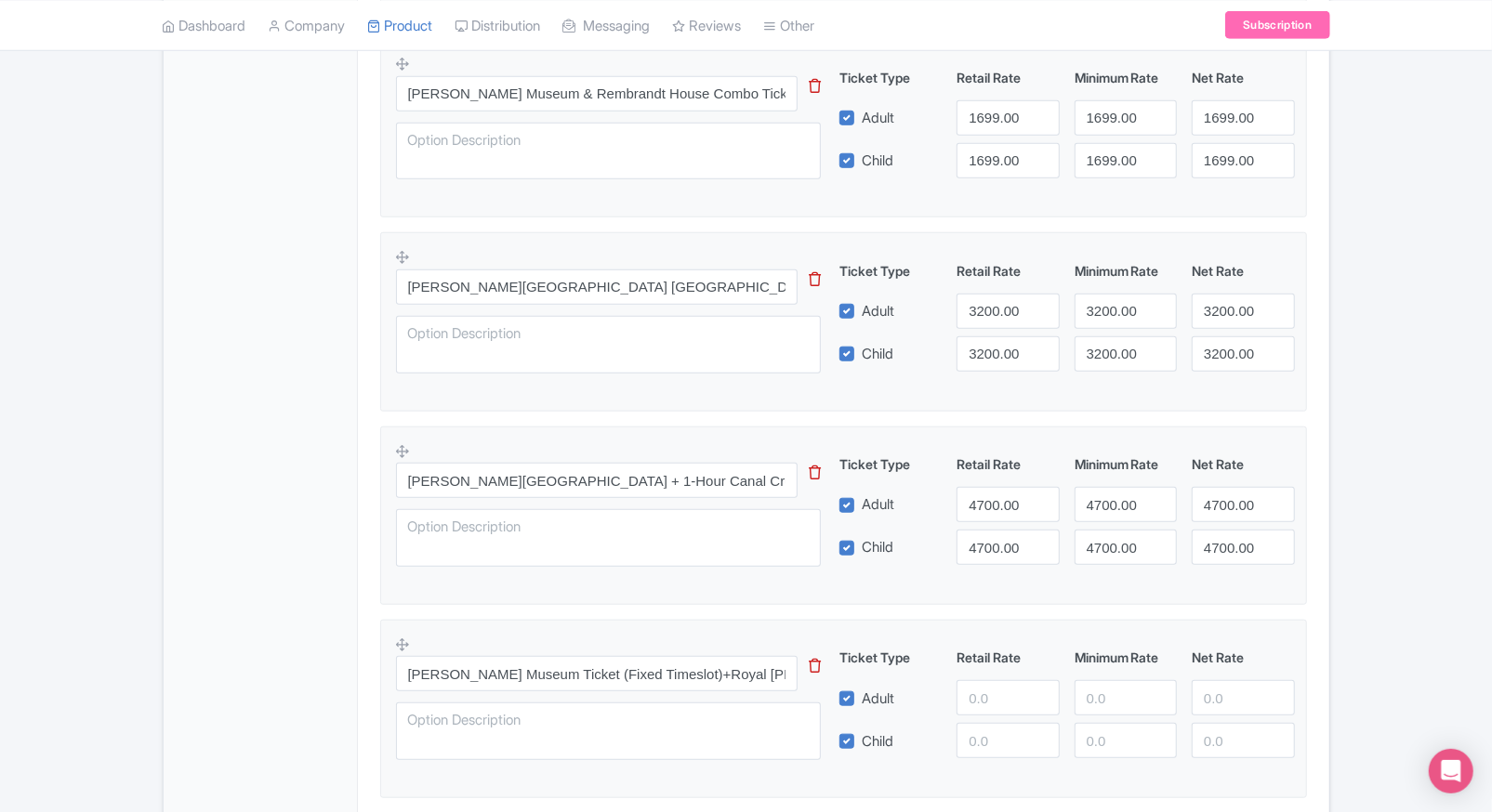
click at [255, 643] on div "General Booking Info Locations Settings Pricing Gallery Itinerary FAQs" at bounding box center [261, 197] width 194 height 1455
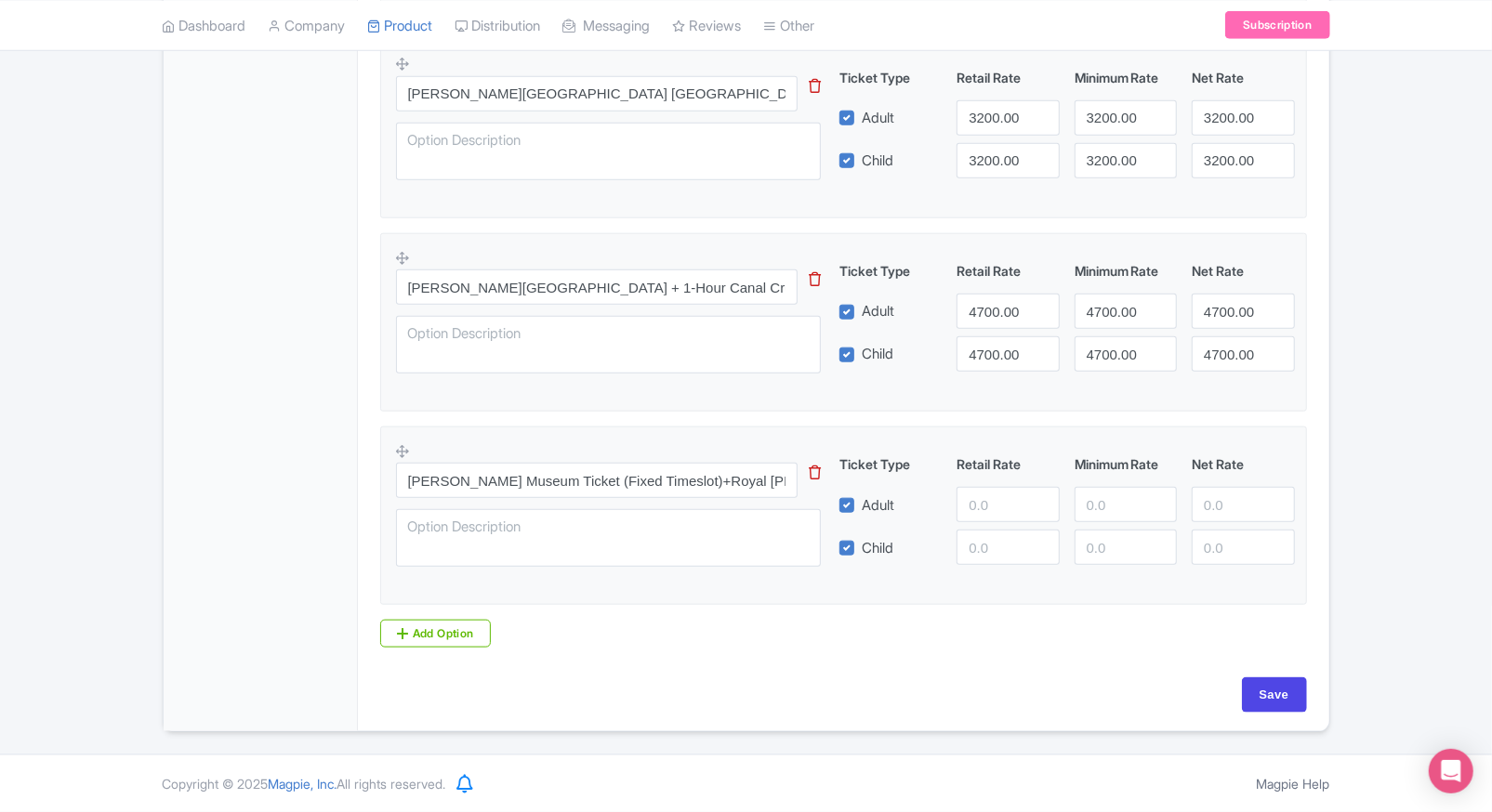
click at [990, 493] on input "number" at bounding box center [1008, 504] width 103 height 35
type input "3959"
click at [987, 534] on input "number" at bounding box center [1008, 546] width 103 height 35
click at [1003, 509] on input "3959" at bounding box center [1008, 504] width 103 height 35
paste input "3959"
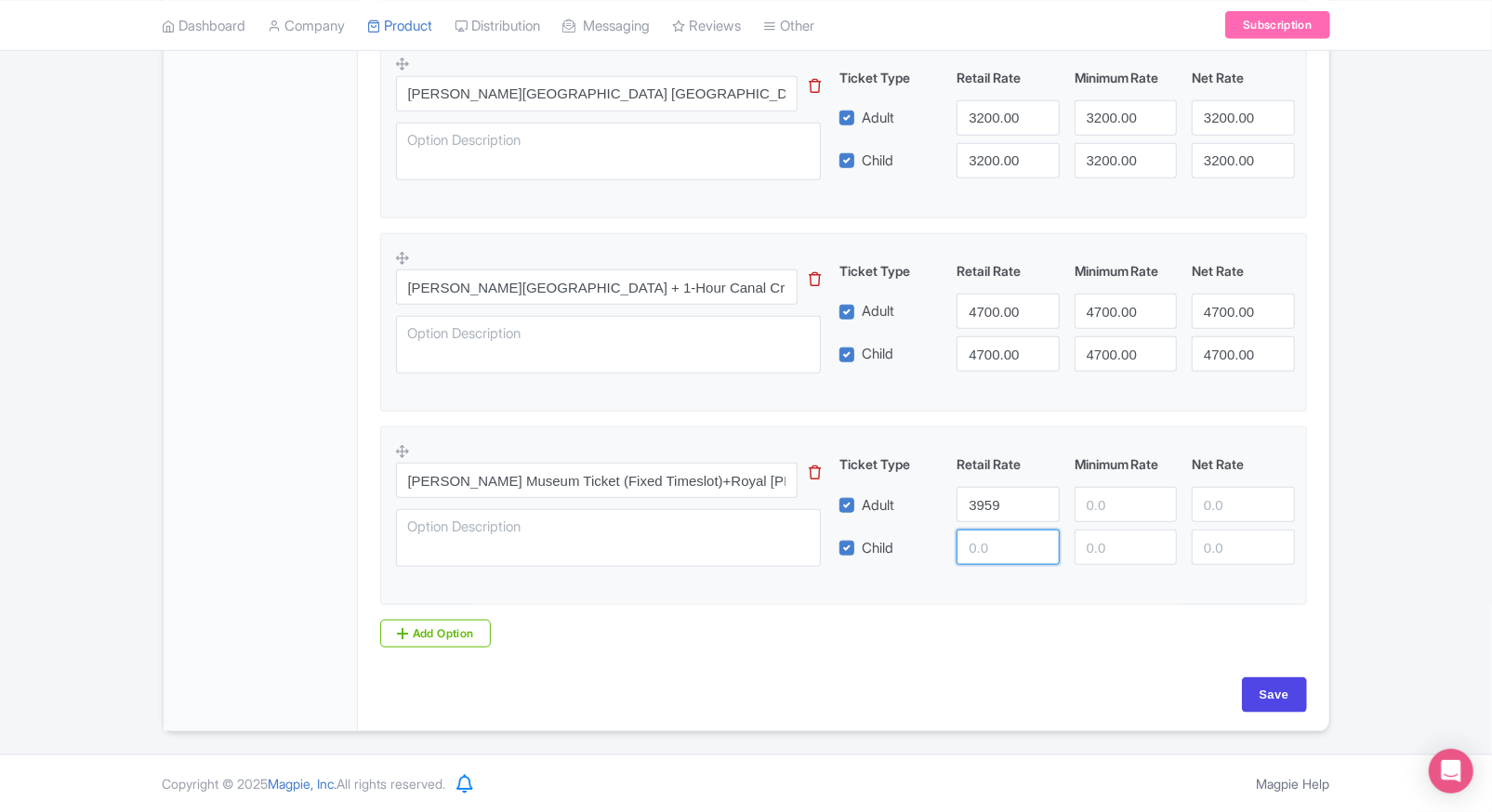
click at [997, 531] on input "number" at bounding box center [1008, 546] width 103 height 35
type input "3959"
paste input "3959"
click at [1101, 510] on input "number" at bounding box center [1125, 504] width 103 height 35
type input "3959"
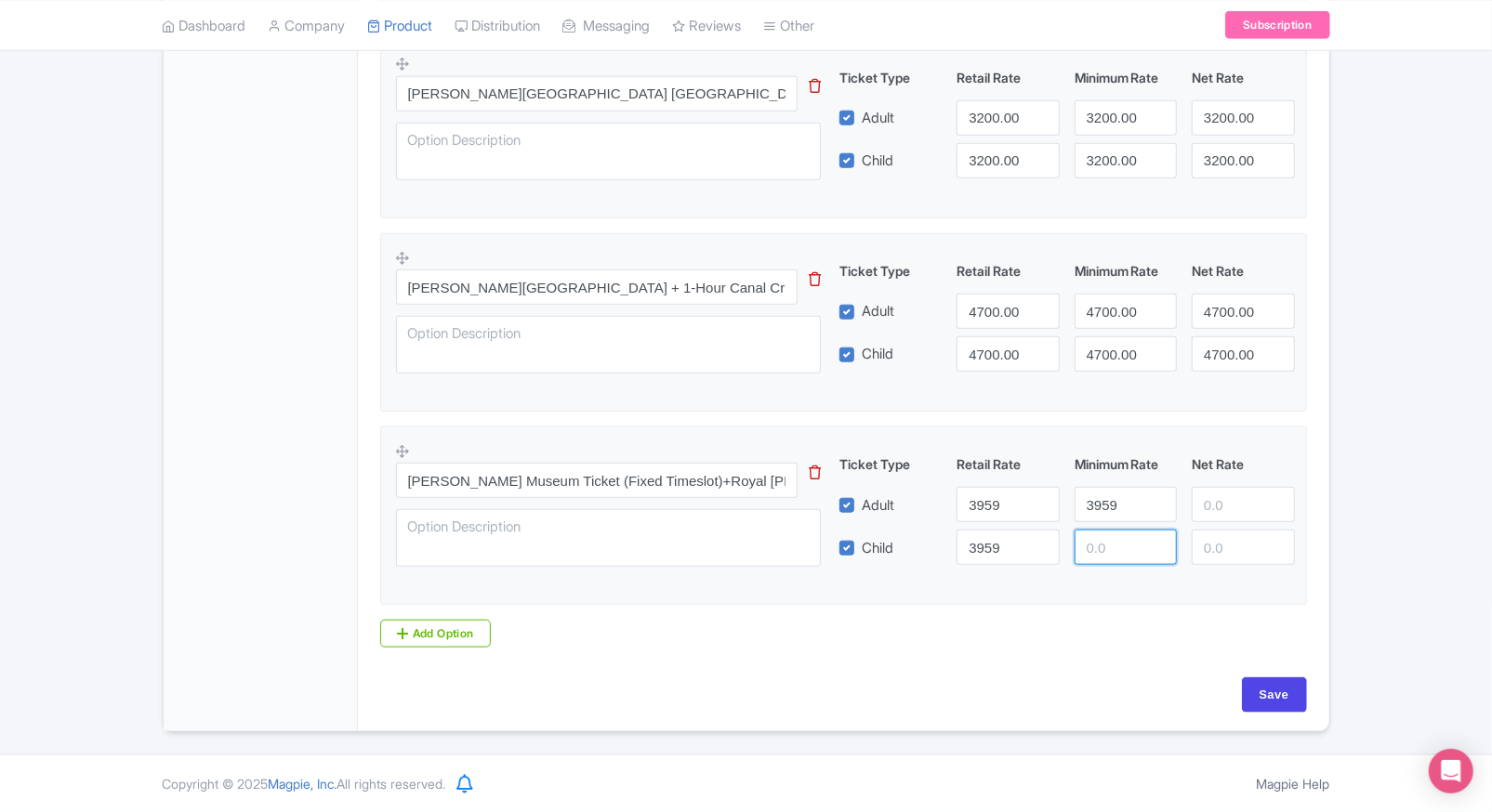
paste input "3959"
click at [1119, 546] on input "3959" at bounding box center [1125, 546] width 103 height 35
type input "3959"
paste input "3959"
click at [1192, 512] on input "3959" at bounding box center [1243, 504] width 103 height 35
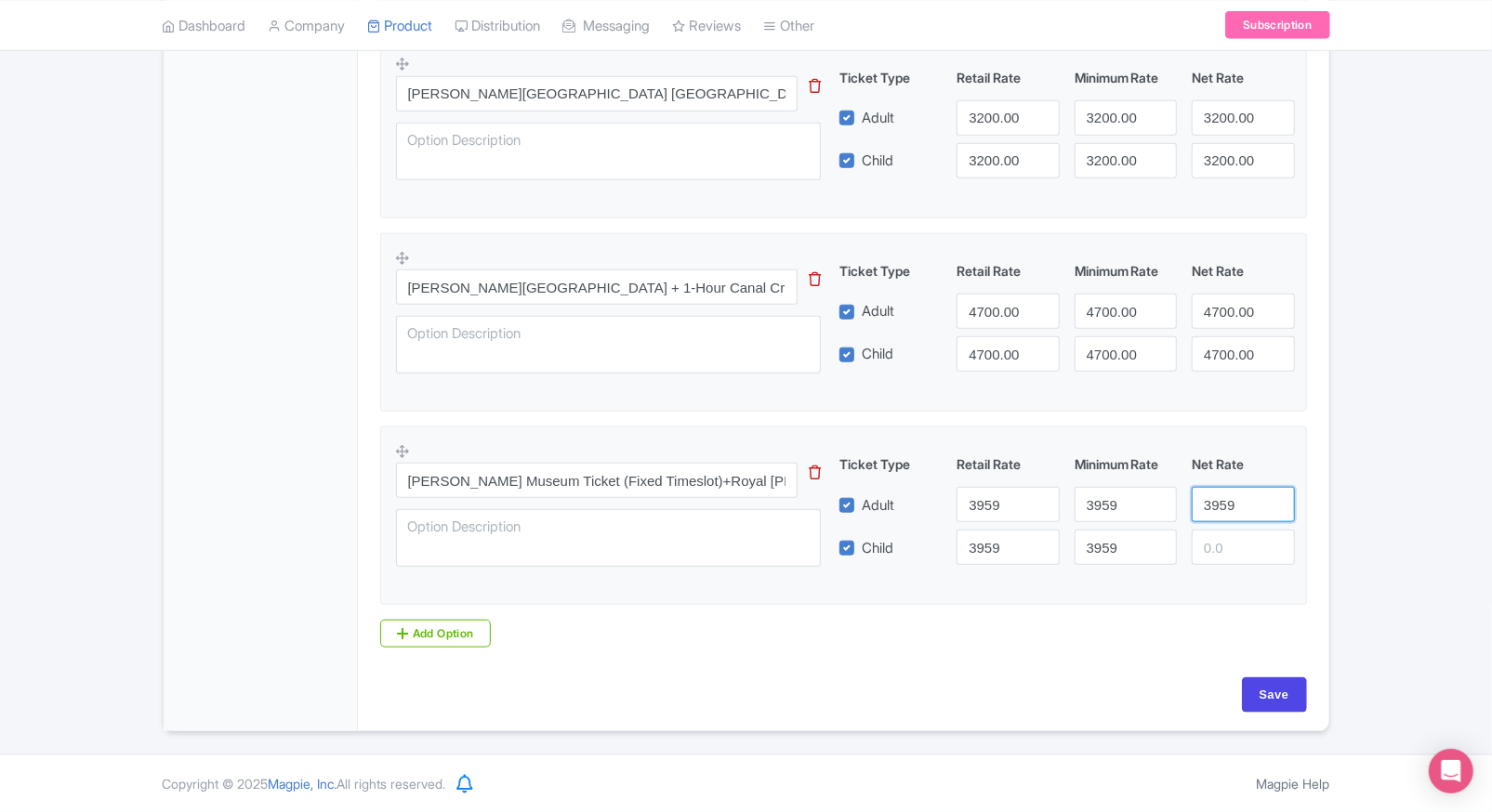
type input "3959"
paste input "3959"
click at [1211, 548] on input "3959" at bounding box center [1243, 546] width 103 height 35
type input "3959"
click at [1280, 709] on input "Save" at bounding box center [1274, 694] width 65 height 35
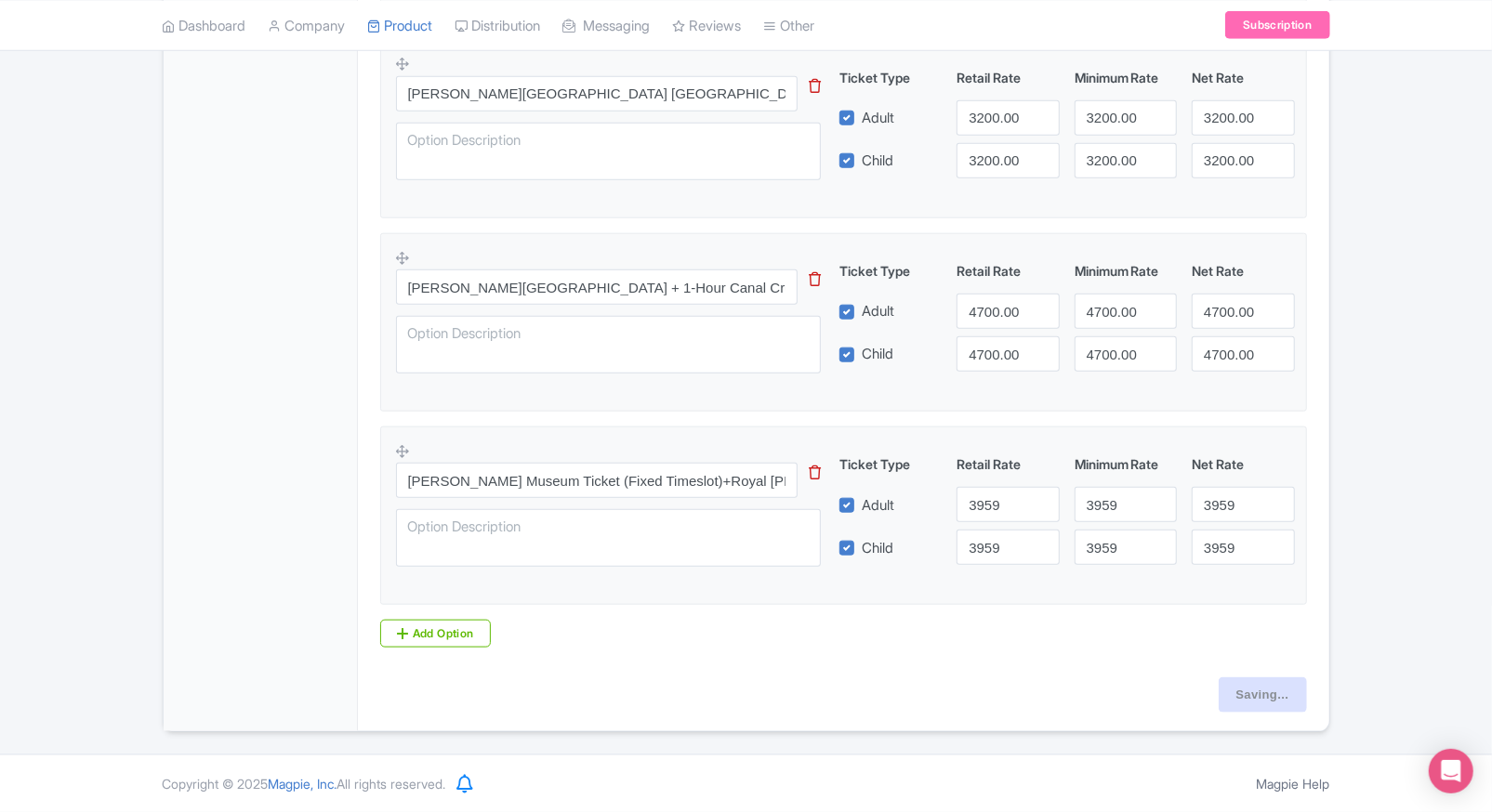
type input "Saving..."
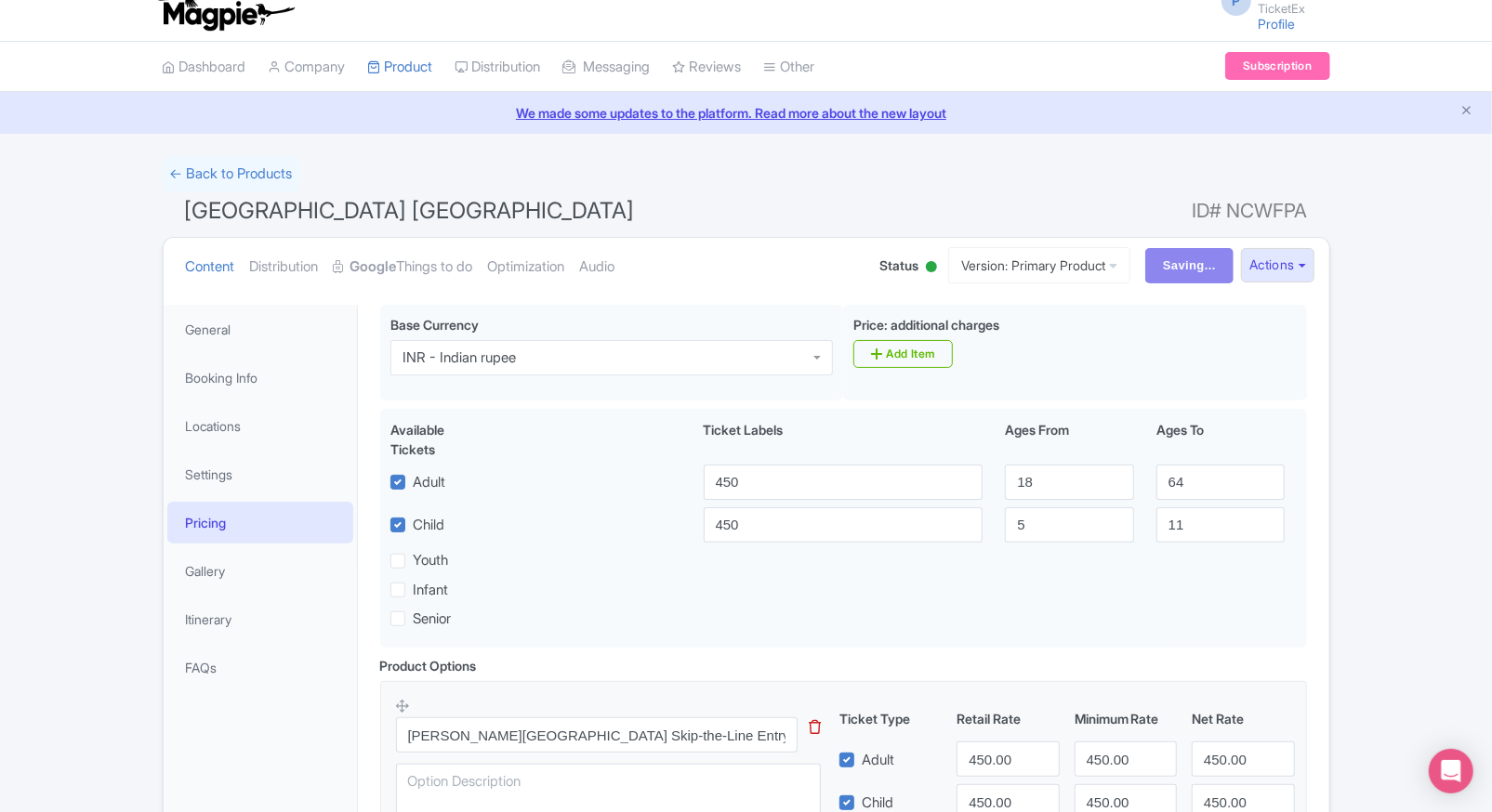
scroll to position [0, 0]
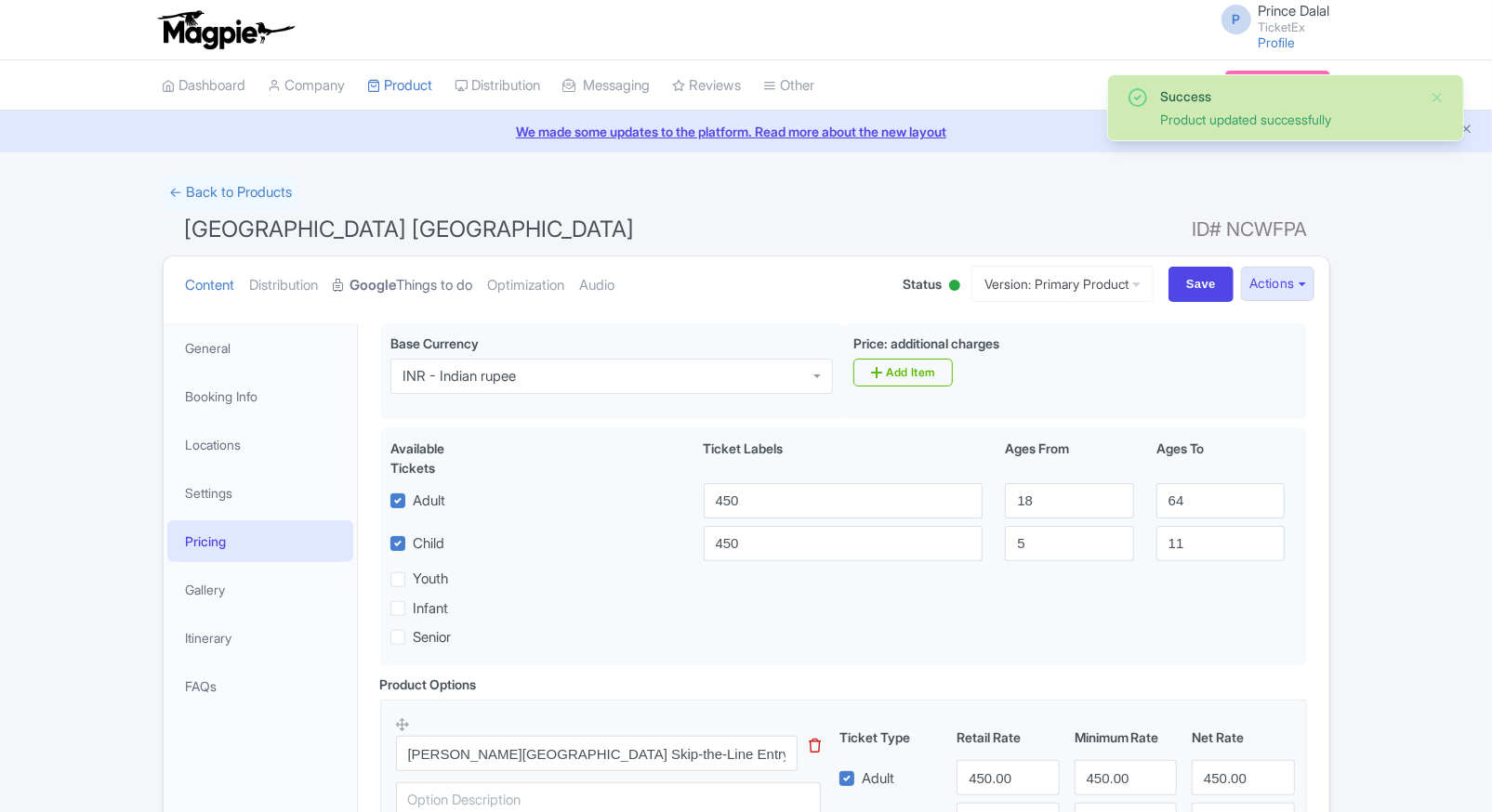
click at [415, 295] on link "Google Things to do" at bounding box center [403, 285] width 139 height 58
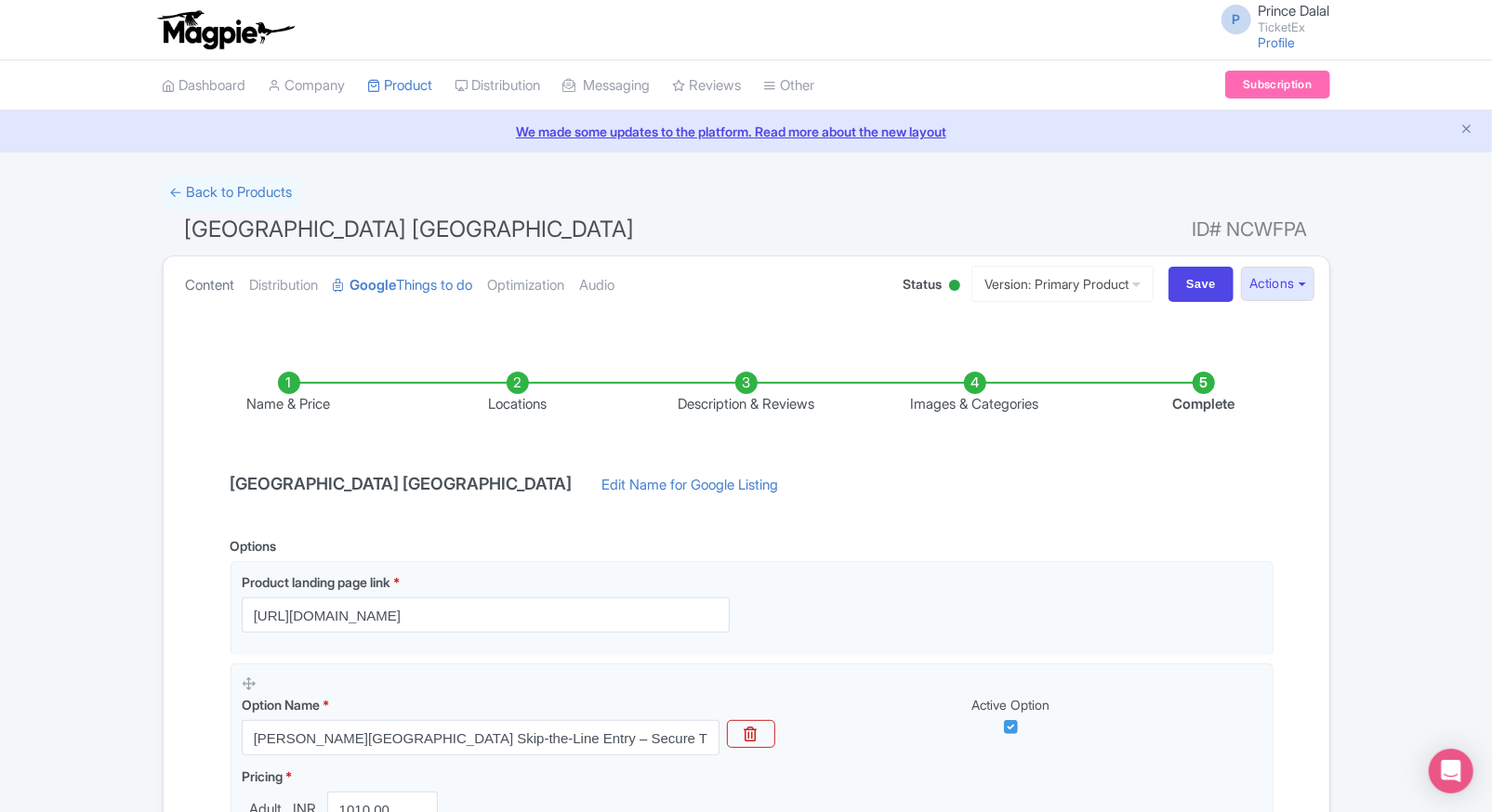
click at [210, 284] on link "Content" at bounding box center [210, 285] width 49 height 58
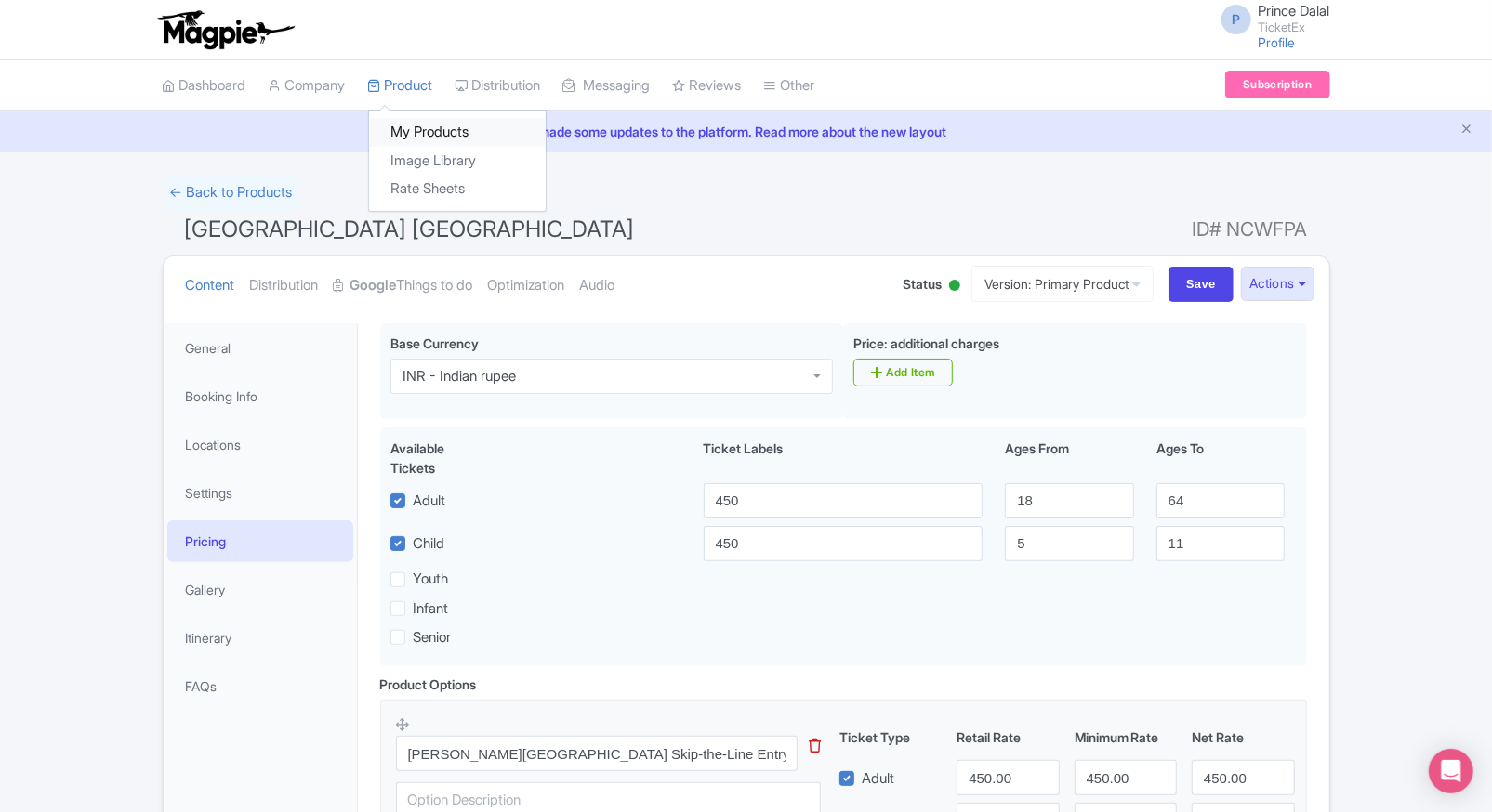
click at [408, 131] on link "My Products" at bounding box center [457, 132] width 176 height 29
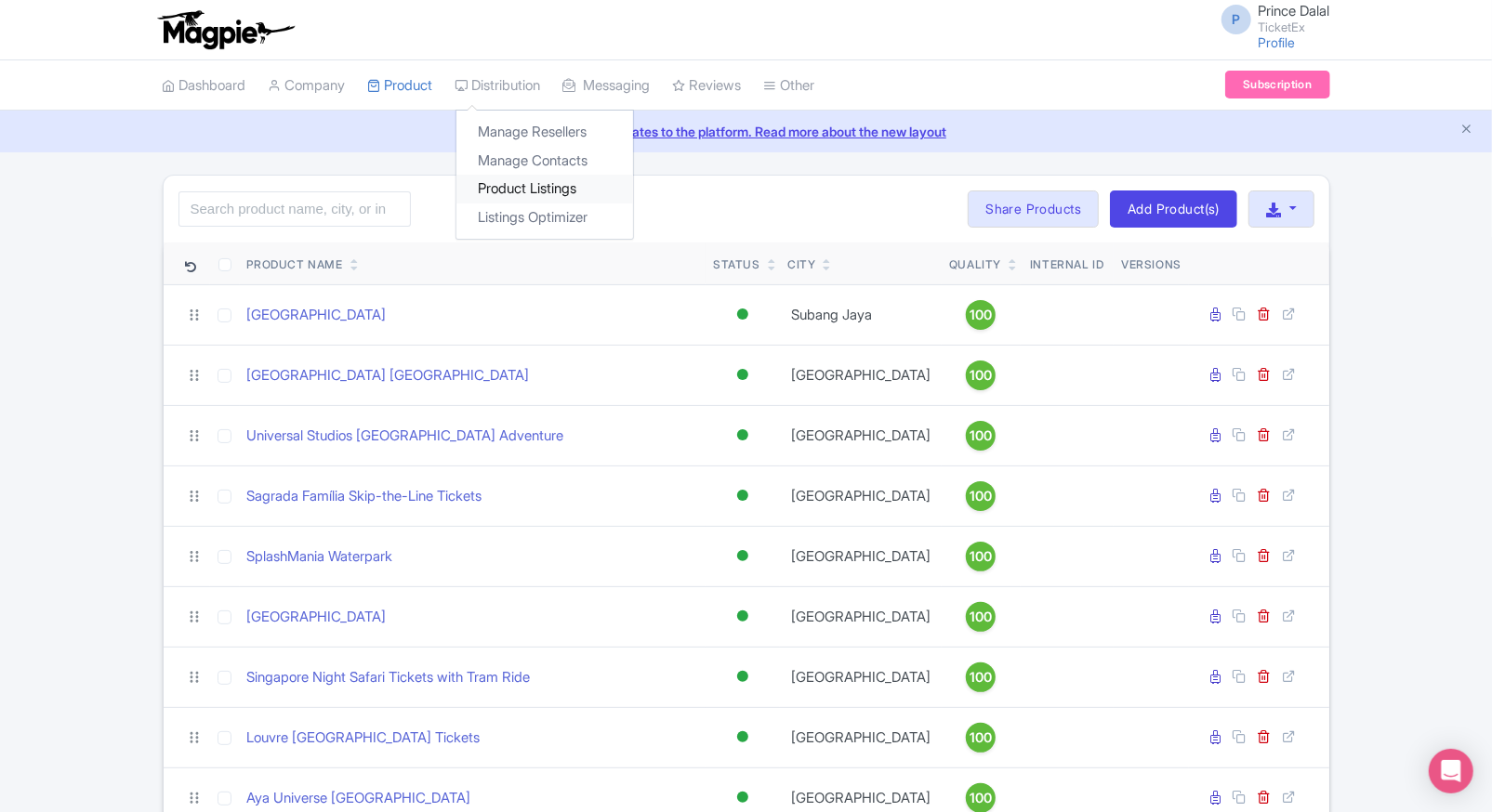
click at [499, 179] on link "Product Listings" at bounding box center [544, 188] width 176 height 29
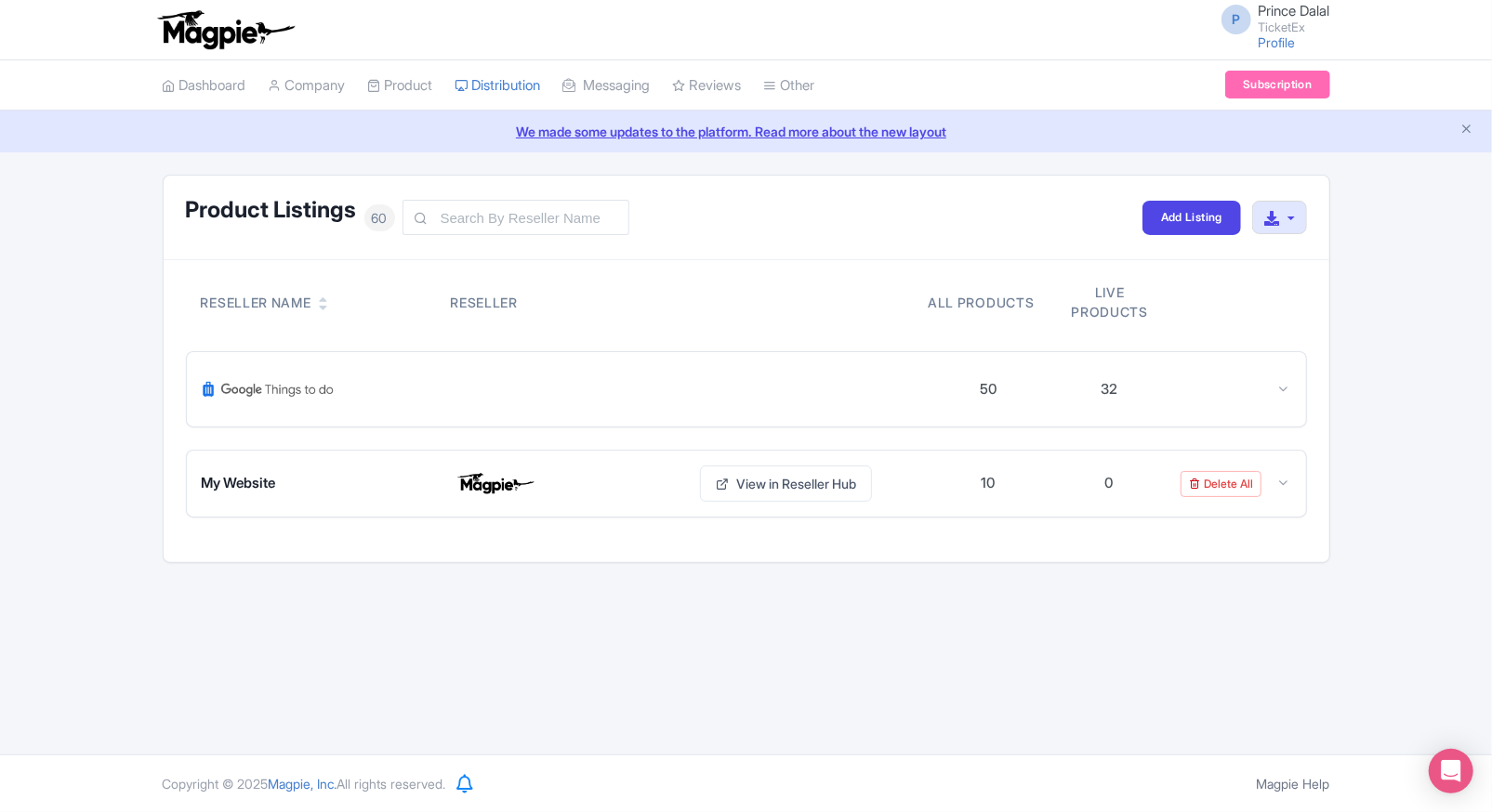
click at [377, 219] on span "60" at bounding box center [380, 218] width 31 height 27
click at [1271, 368] on div "50 32" at bounding box center [746, 389] width 1120 height 74
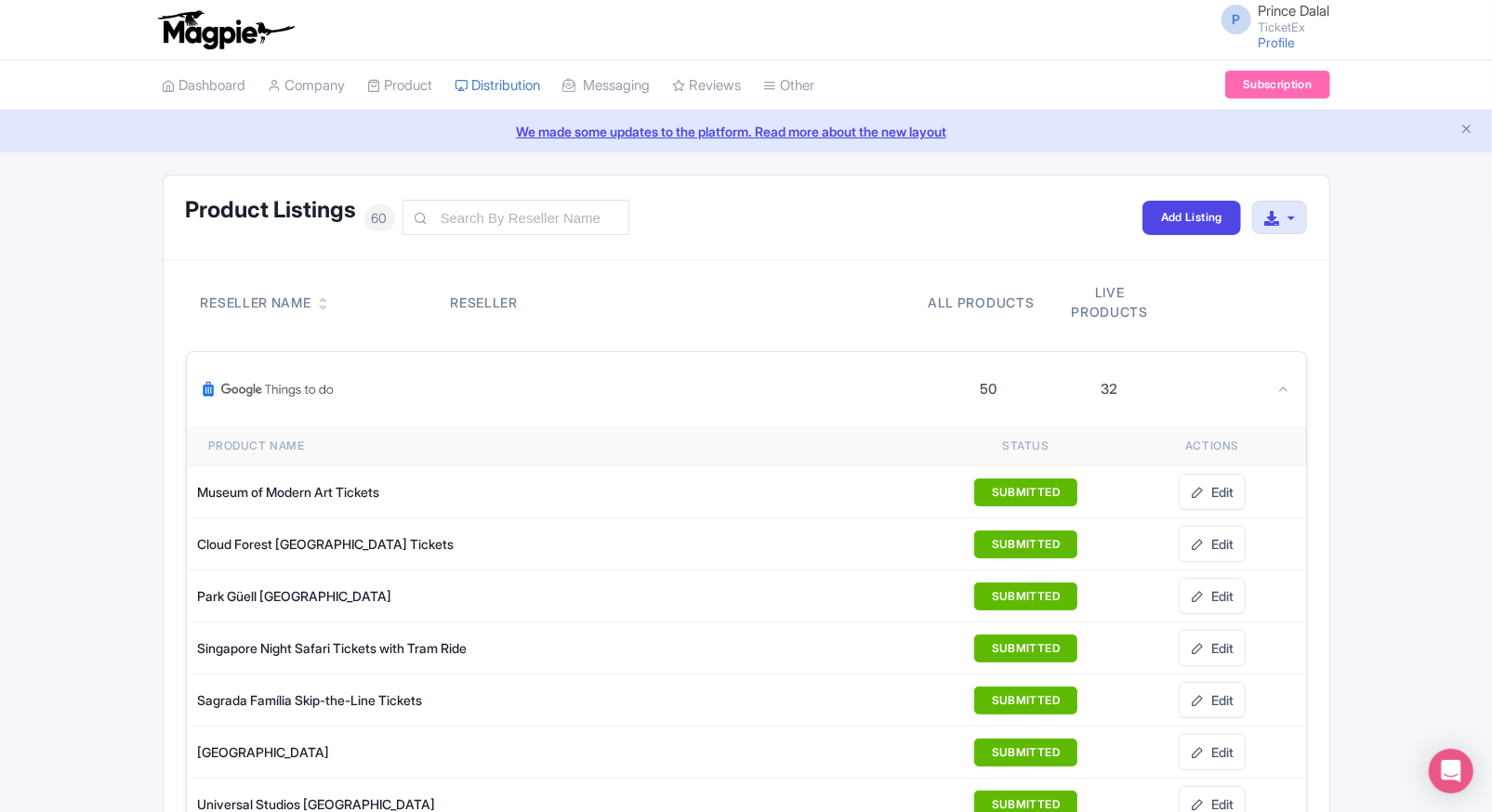
click at [1271, 368] on div "50 32" at bounding box center [746, 389] width 1120 height 74
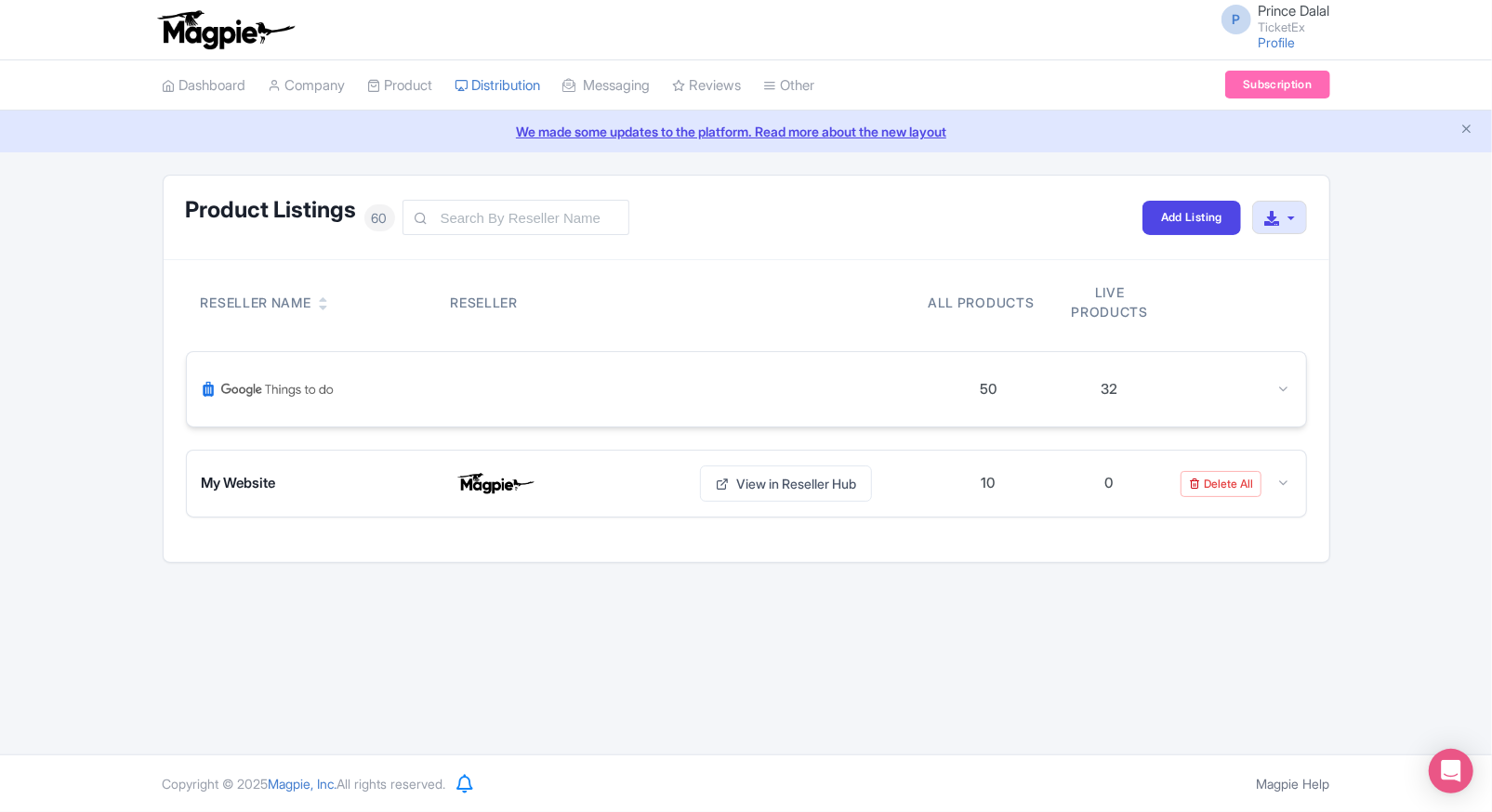
click at [1302, 398] on div "50 32" at bounding box center [746, 389] width 1120 height 74
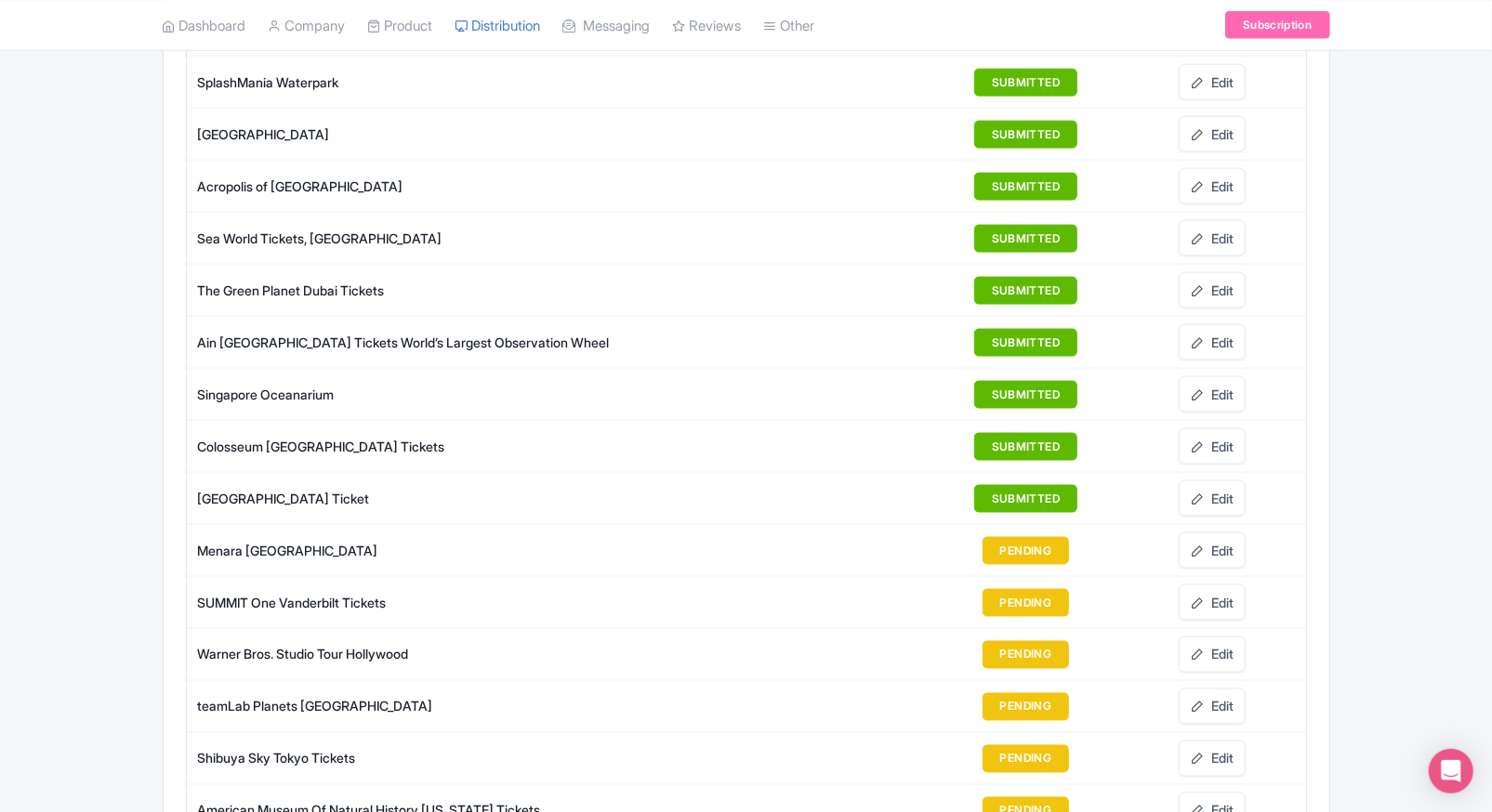
scroll to position [1604, 0]
